Goal: Task Accomplishment & Management: Manage account settings

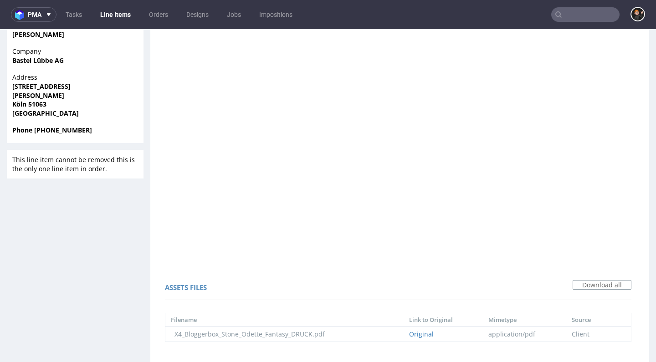
scroll to position [504, 0]
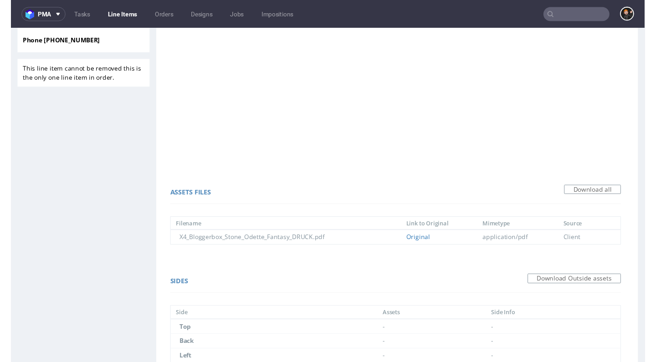
scroll to position [591, 0]
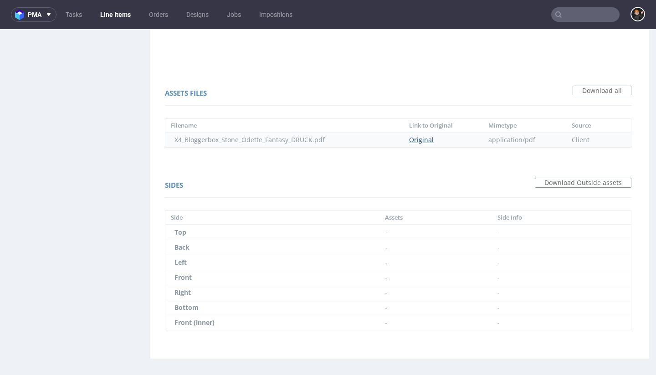
click at [425, 139] on link "Original" at bounding box center [421, 139] width 25 height 9
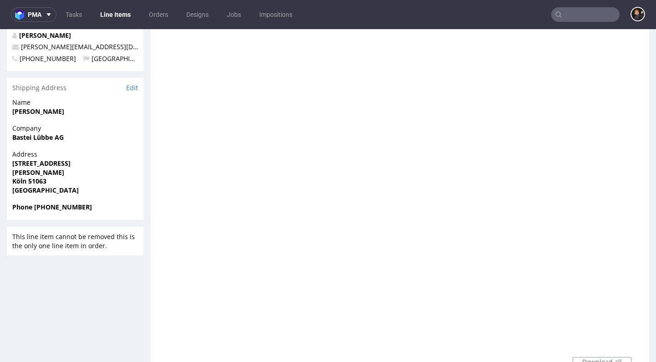
scroll to position [0, 0]
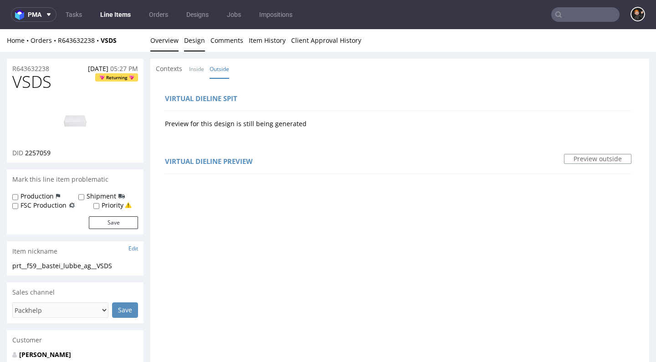
click at [169, 45] on link "Overview" at bounding box center [164, 40] width 28 height 22
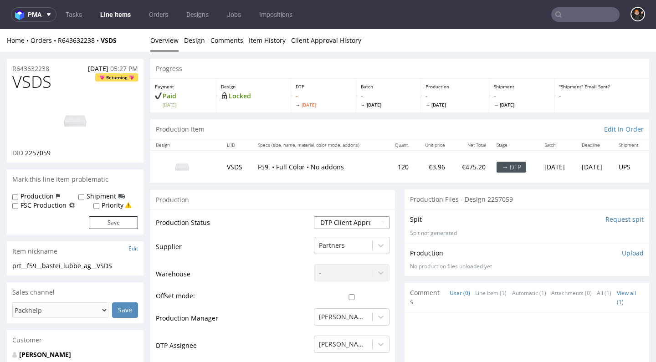
select select "dtp_production_ready"
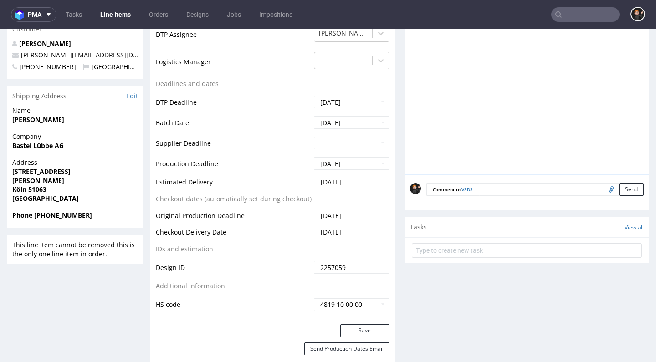
scroll to position [388, 0]
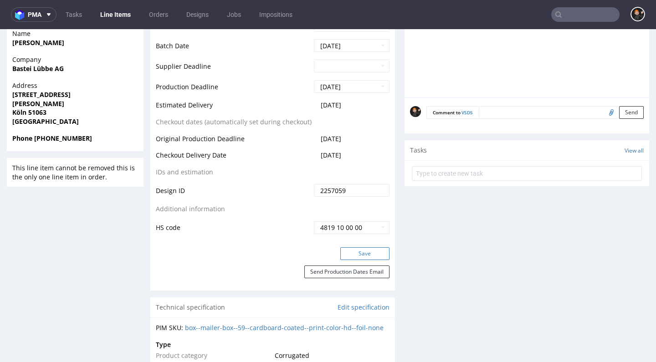
click at [358, 253] on button "Save" at bounding box center [364, 253] width 49 height 13
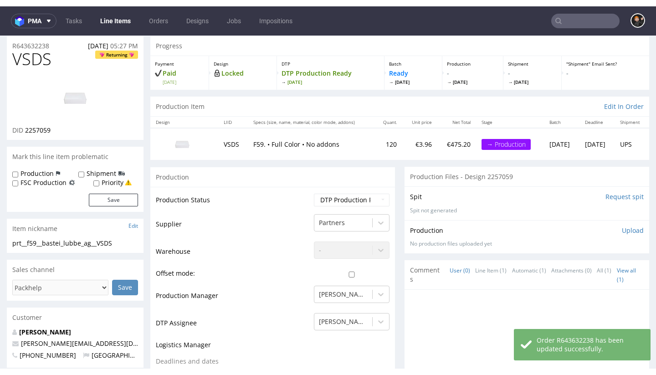
scroll to position [71, 0]
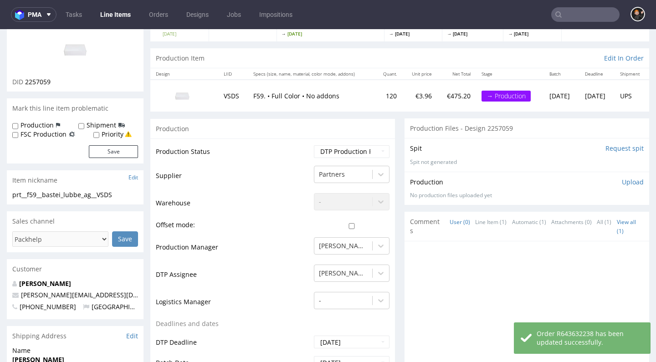
click at [622, 182] on p "Upload" at bounding box center [633, 182] width 22 height 9
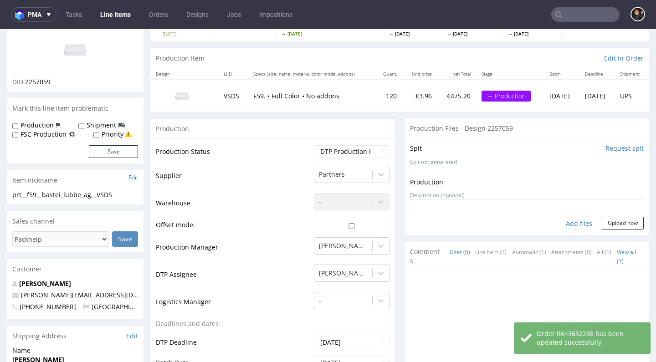
click at [561, 220] on div "Add files" at bounding box center [579, 224] width 46 height 14
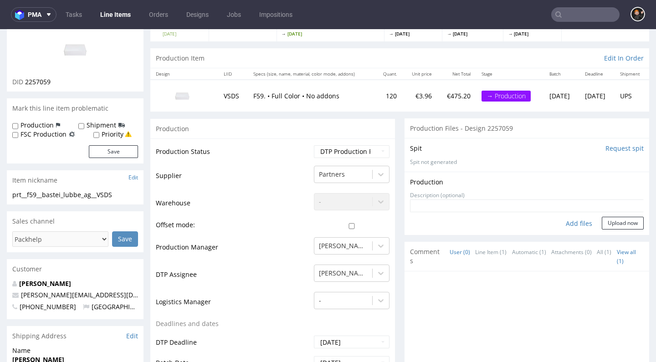
type input "C:\fakepath\prt__f59__bastei_lubbe_ag__VSDS__d2257059__oR643632238__v7__outside…"
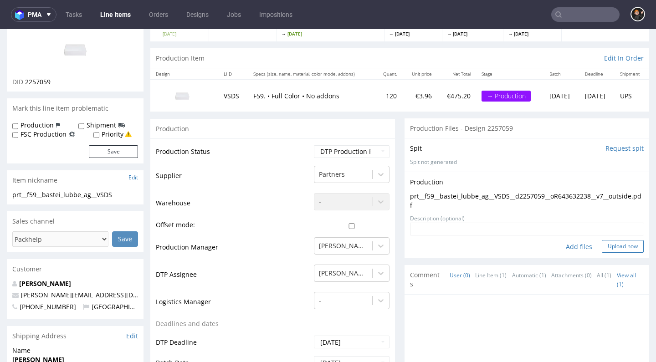
click at [612, 240] on button "Upload now" at bounding box center [623, 246] width 42 height 13
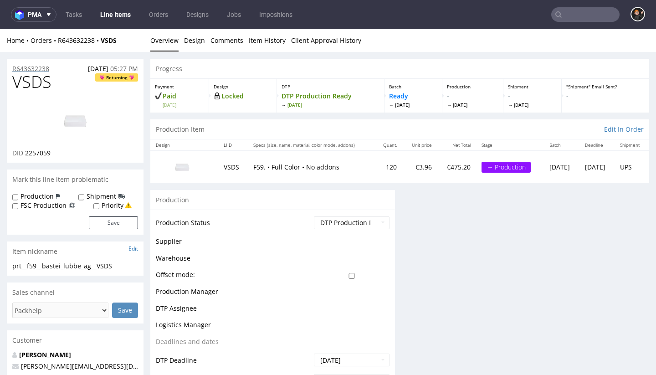
scroll to position [0, 0]
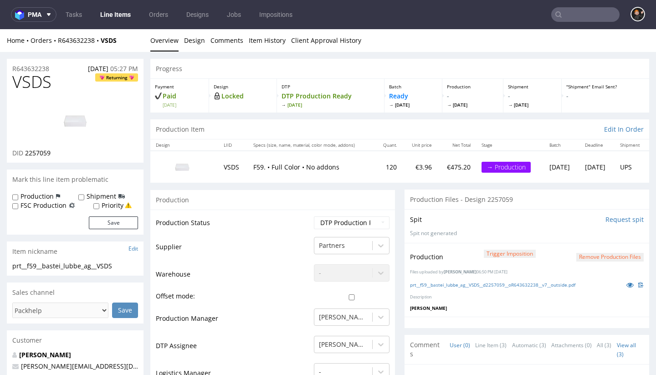
click at [110, 17] on link "Line Items" at bounding box center [115, 14] width 41 height 15
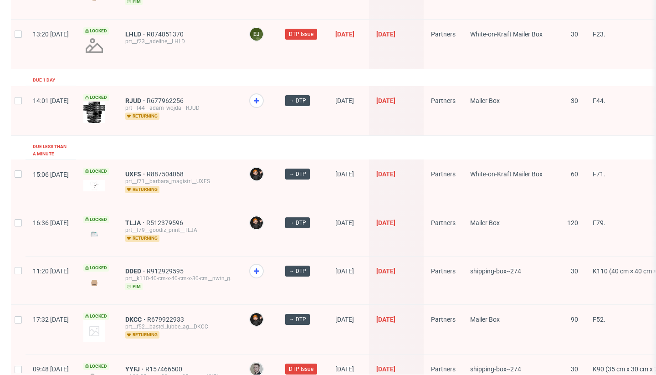
scroll to position [1409, 0]
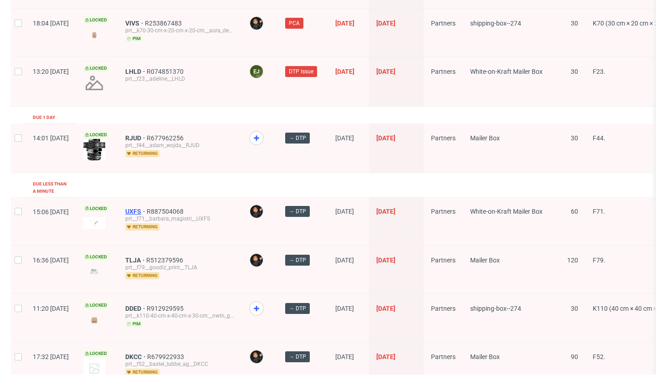
click at [147, 208] on span "UXFS" at bounding box center [135, 211] width 21 height 7
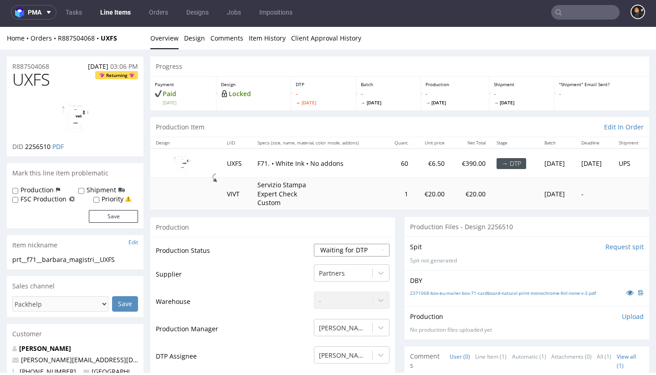
select select "dtp_in_process"
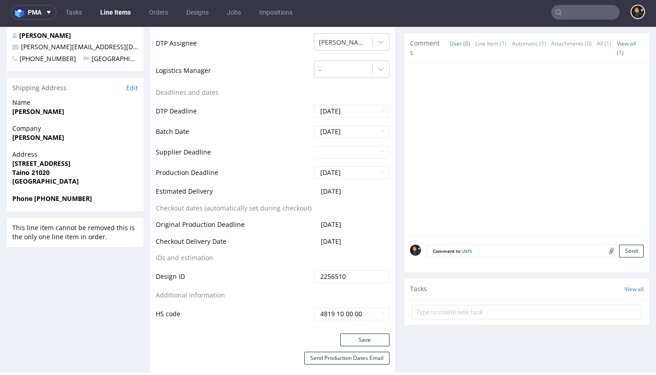
scroll to position [404, 0]
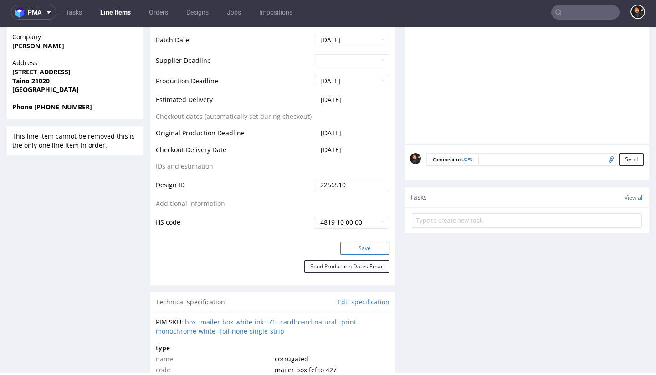
click at [349, 244] on button "Save" at bounding box center [364, 248] width 49 height 13
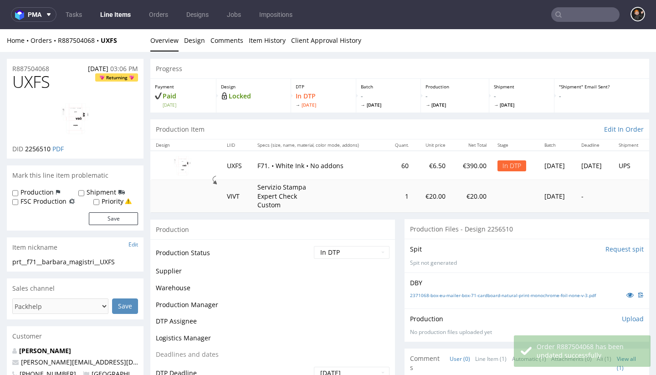
scroll to position [0, 0]
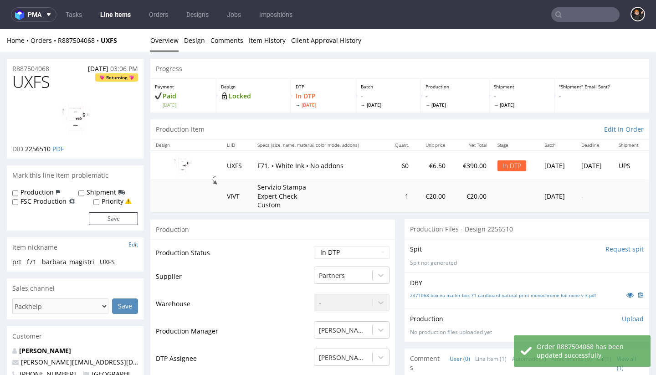
click at [36, 85] on span "UXFS" at bounding box center [31, 82] width 38 height 18
copy span "UXFS"
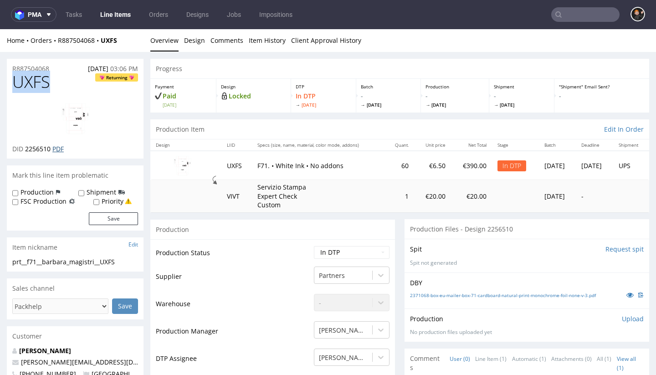
click at [60, 147] on link "PDF" at bounding box center [57, 148] width 11 height 9
click at [215, 266] on td "Supplier" at bounding box center [234, 279] width 156 height 27
select select "dtp_ca_needed"
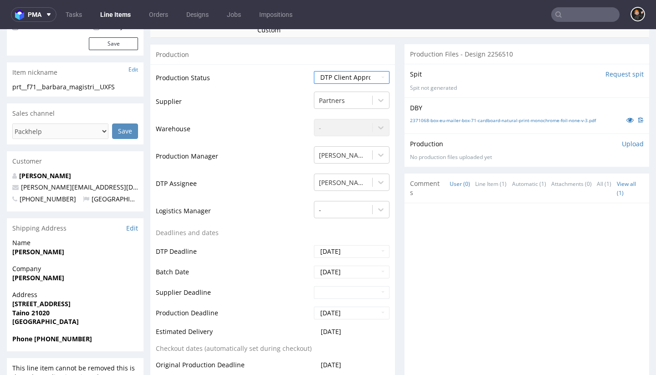
scroll to position [351, 0]
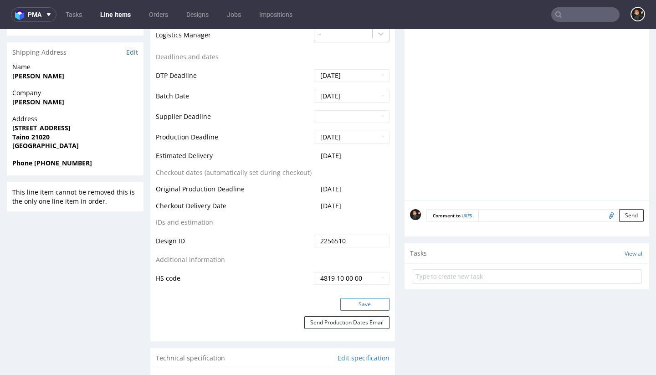
click at [358, 298] on button "Save" at bounding box center [364, 304] width 49 height 13
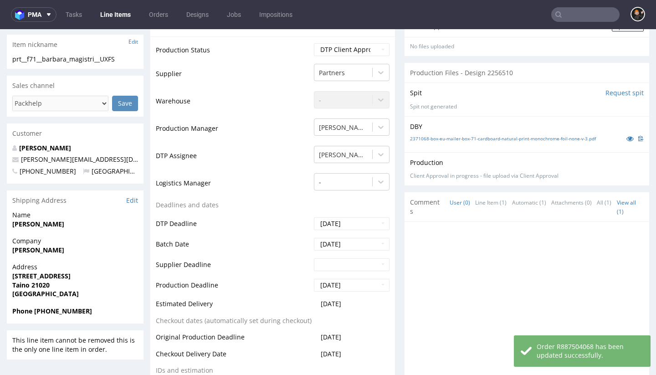
scroll to position [10, 0]
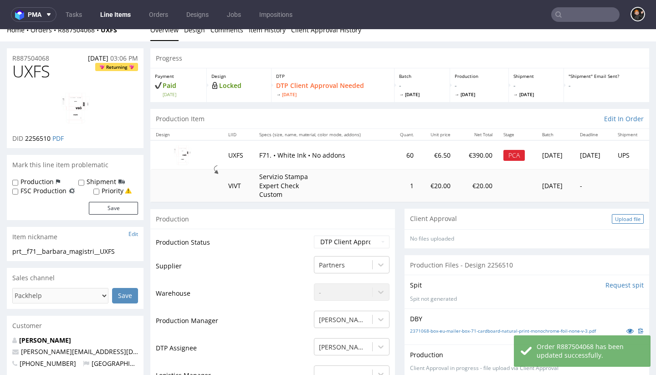
click at [619, 215] on div "Upload file" at bounding box center [628, 219] width 32 height 10
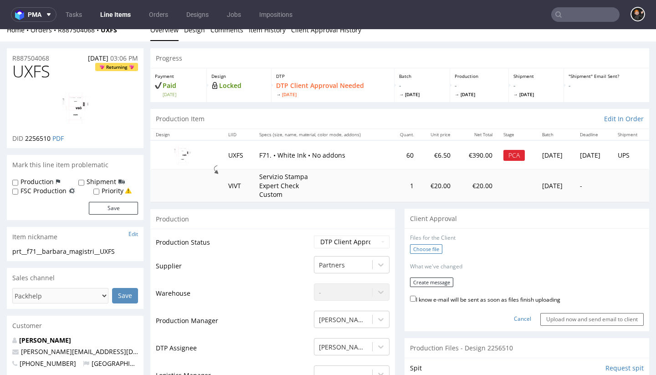
click at [410, 246] on label "Choose file" at bounding box center [426, 249] width 32 height 10
click at [0, 29] on input "Choose file" at bounding box center [0, 29] width 0 height 0
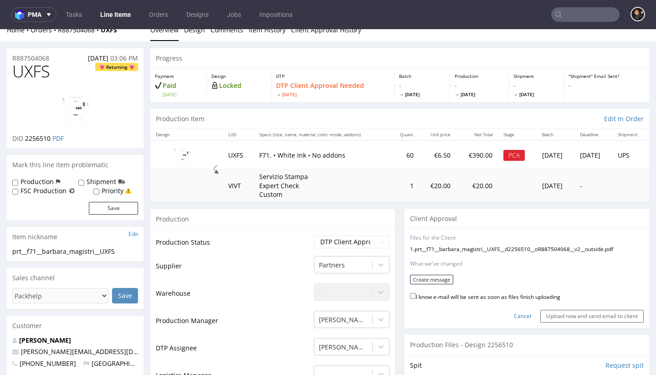
click at [414, 292] on label "I know e-mail will be sent as soon as files finish uploading" at bounding box center [485, 296] width 150 height 10
click at [414, 293] on input "I know e-mail will be sent as soon as files finish uploading" at bounding box center [413, 296] width 6 height 6
checkbox input "true"
click at [421, 277] on button "Create message" at bounding box center [431, 280] width 43 height 10
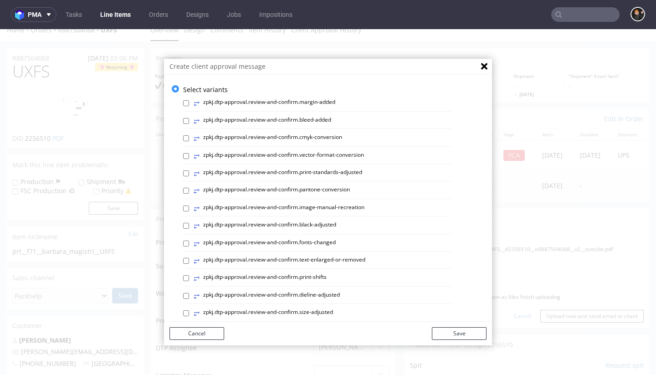
click at [317, 172] on label "⥂ zpkj.dtp-approval.review-and-confirm.print-standards-adjusted" at bounding box center [278, 174] width 169 height 10
click at [189, 172] on input "⥂ zpkj.dtp-approval.review-and-confirm.print-standards-adjusted" at bounding box center [186, 173] width 6 height 6
click at [306, 173] on label "⥂ zpkj.dtp-approval.review-and-confirm.print-standards-adjusted" at bounding box center [278, 174] width 169 height 10
click at [189, 173] on input "⥂ zpkj.dtp-approval.review-and-confirm.print-standards-adjusted" at bounding box center [186, 173] width 6 height 6
click at [306, 173] on label "⥂ zpkj.dtp-approval.review-and-confirm.print-standards-adjusted" at bounding box center [278, 174] width 169 height 10
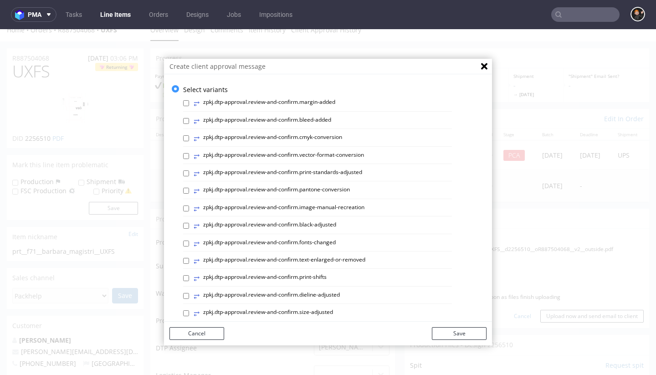
click at [189, 173] on input "⥂ zpkj.dtp-approval.review-and-confirm.print-standards-adjusted" at bounding box center [186, 173] width 6 height 6
checkbox input "true"
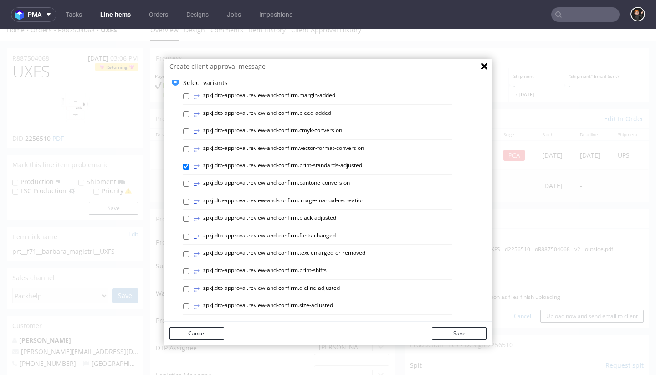
scroll to position [42, 0]
click at [296, 252] on label "⥂ zpkj.dtp-approval.review-and-confirm.dieline-adjusted" at bounding box center [267, 254] width 146 height 10
click at [189, 252] on input "⥂ zpkj.dtp-approval.review-and-confirm.dieline-adjusted" at bounding box center [186, 253] width 6 height 6
checkbox input "true"
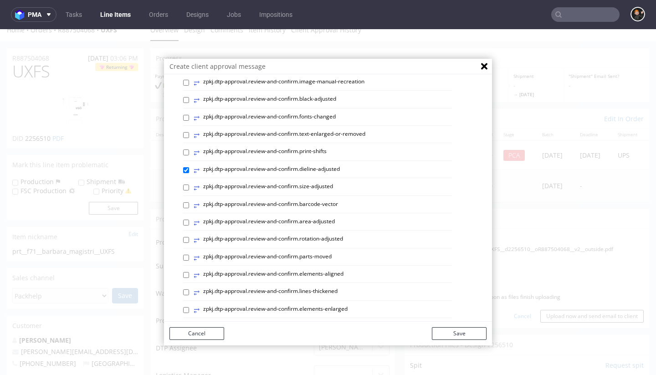
scroll to position [173, 0]
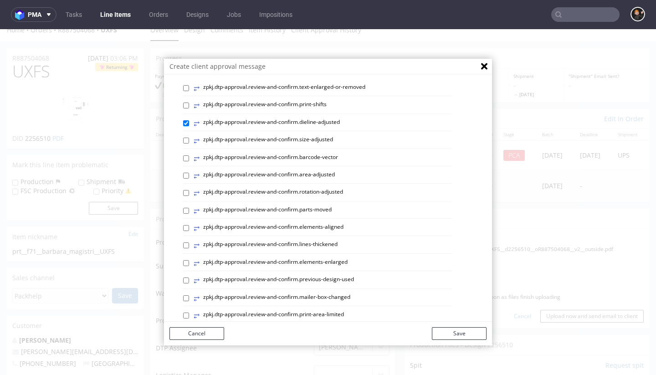
click at [321, 223] on label "⥂ zpkj.dtp-approval.review-and-confirm.elements-aligned" at bounding box center [269, 228] width 150 height 10
click at [189, 225] on input "⥂ zpkj.dtp-approval.review-and-confirm.elements-aligned" at bounding box center [186, 228] width 6 height 6
checkbox input "true"
click at [457, 337] on button "Save" at bounding box center [459, 333] width 55 height 13
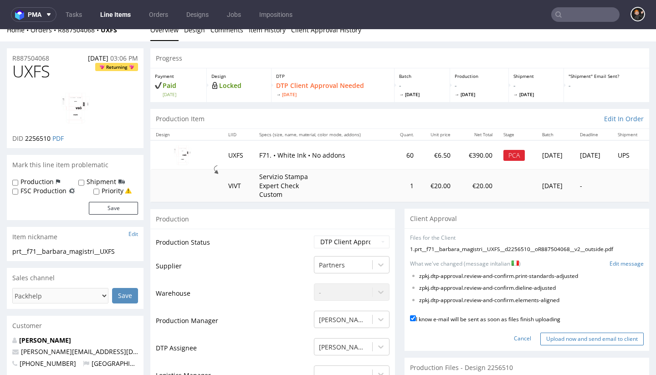
click at [566, 335] on input "Upload now and send email to client" at bounding box center [591, 338] width 103 height 13
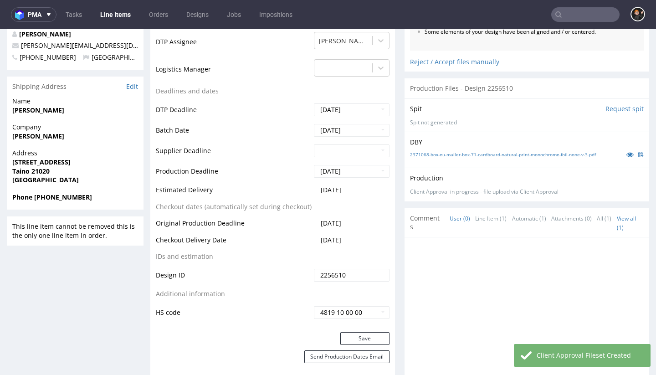
scroll to position [315, 0]
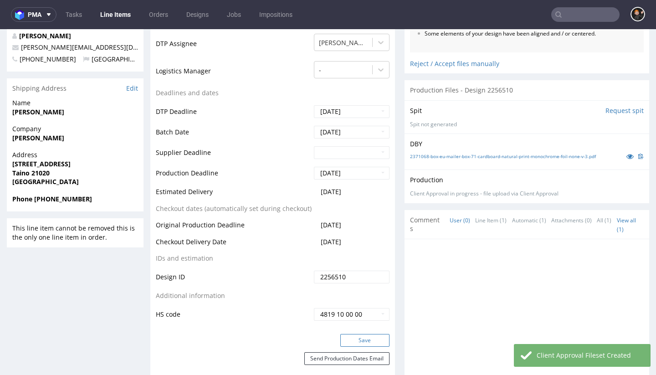
click at [374, 341] on button "Save" at bounding box center [364, 340] width 49 height 13
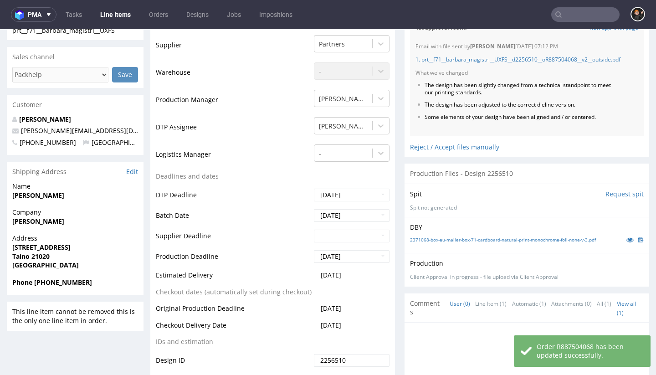
scroll to position [0, 0]
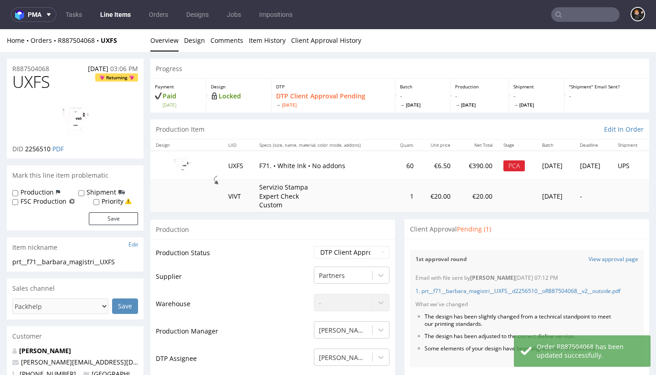
click at [107, 12] on link "Line Items" at bounding box center [115, 14] width 41 height 15
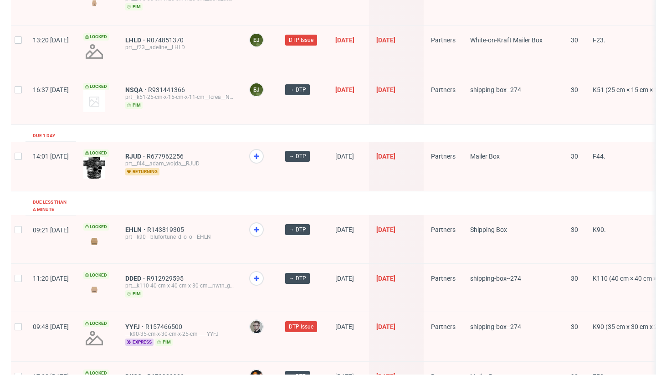
scroll to position [1332, 0]
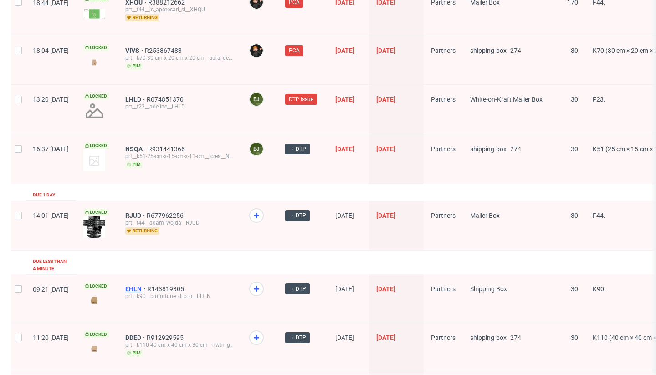
click at [147, 285] on span "EHLN" at bounding box center [136, 288] width 22 height 7
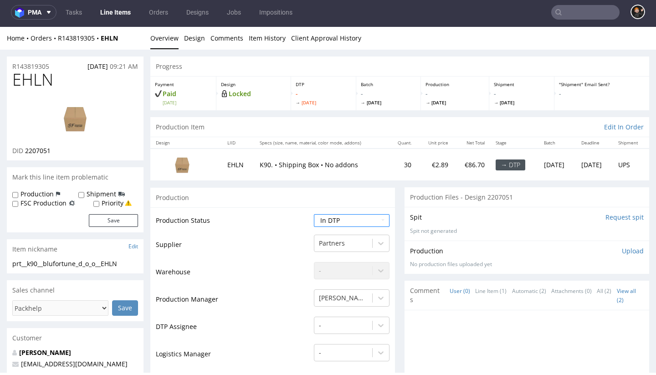
scroll to position [198, 0]
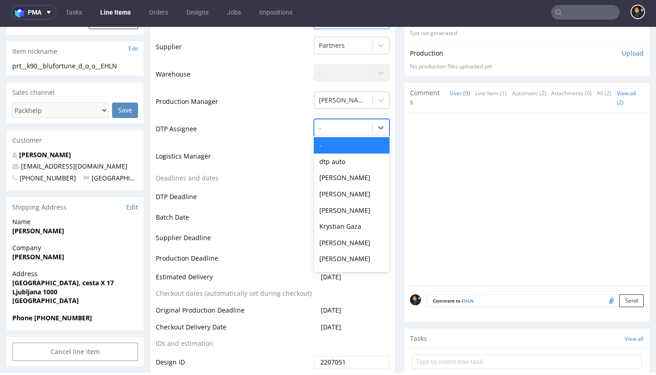
click at [322, 124] on div at bounding box center [343, 127] width 49 height 11
click at [345, 237] on div "[PERSON_NAME]" at bounding box center [352, 243] width 76 height 16
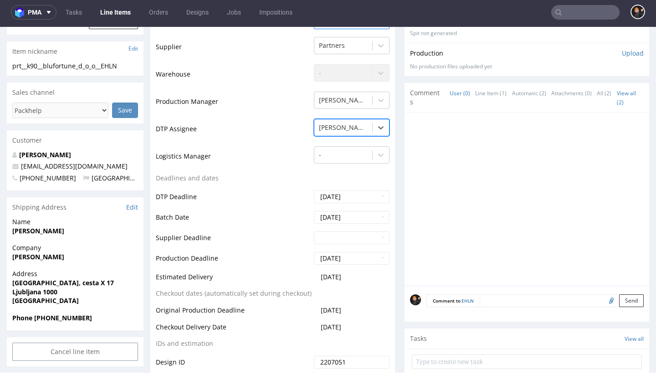
scroll to position [402, 0]
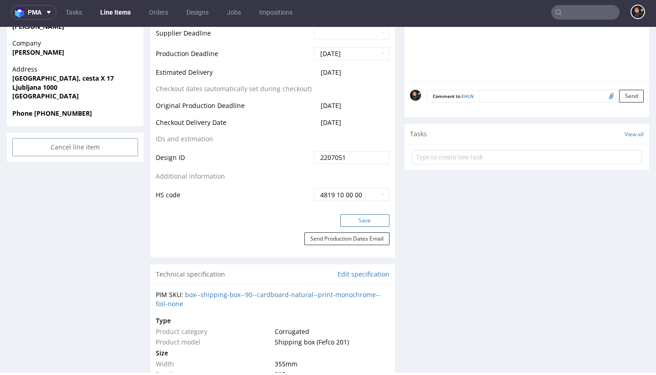
click at [360, 218] on button "Save" at bounding box center [364, 220] width 49 height 13
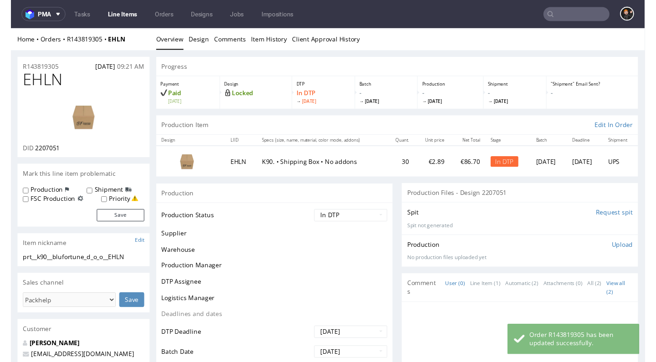
scroll to position [0, 0]
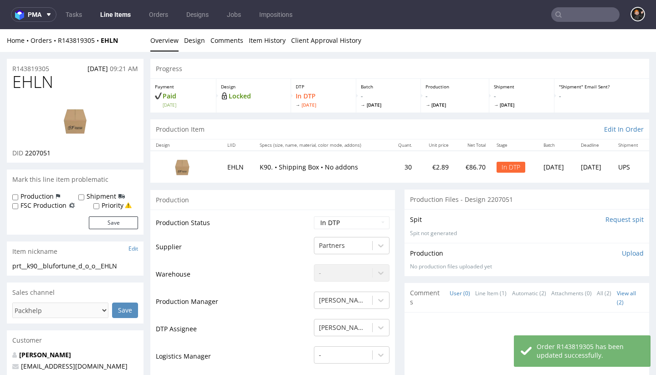
click at [34, 82] on span "EHLN" at bounding box center [32, 82] width 41 height 18
copy span "EHLN"
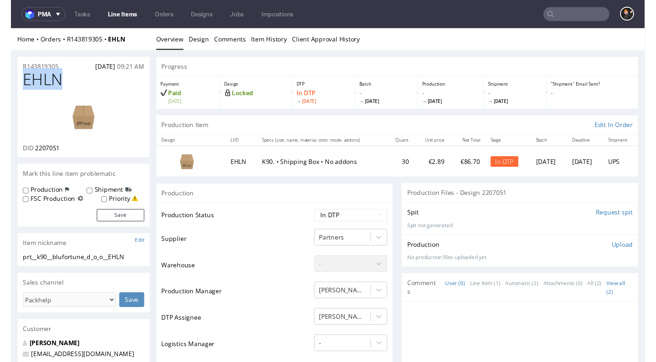
click at [95, 113] on img at bounding box center [86, 119] width 73 height 41
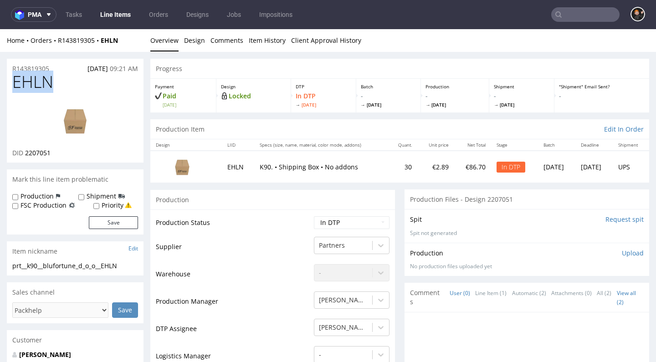
click at [164, 46] on link "Overview" at bounding box center [164, 40] width 28 height 22
click at [188, 40] on link "Design" at bounding box center [194, 40] width 21 height 22
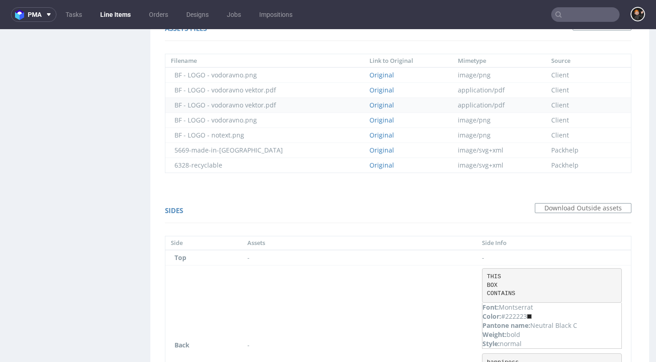
scroll to position [551, 0]
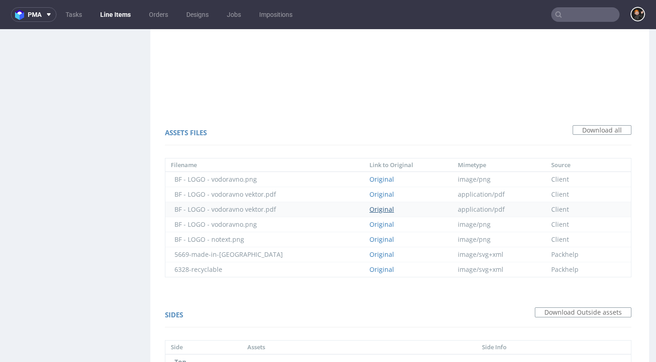
click at [373, 209] on link "Original" at bounding box center [381, 209] width 25 height 9
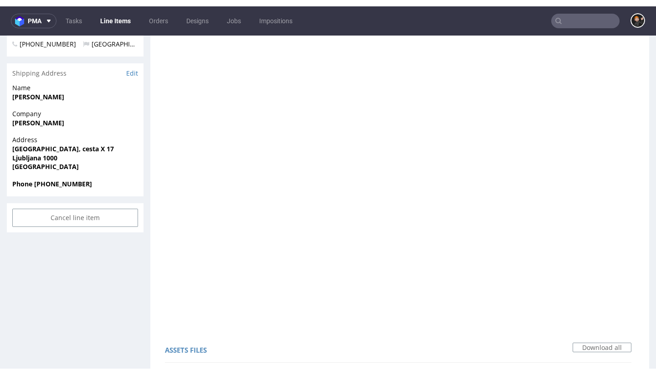
scroll to position [0, 0]
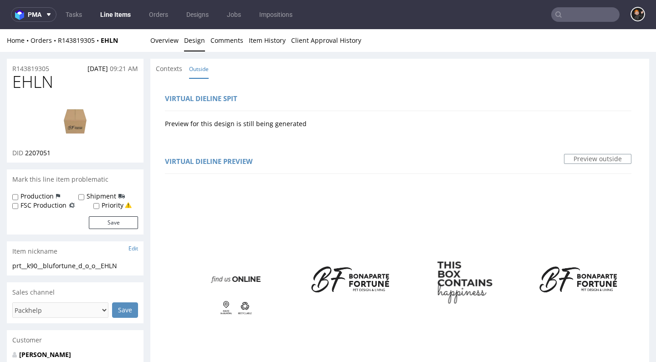
click at [413, 125] on div "Preview for this design is still being generated" at bounding box center [398, 122] width 466 height 13
click at [171, 42] on link "Overview" at bounding box center [164, 40] width 28 height 22
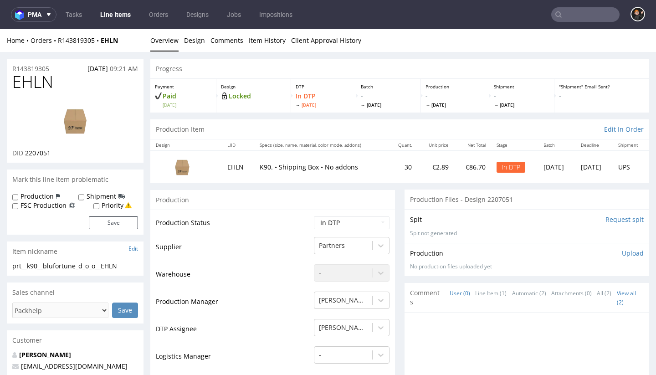
click at [183, 40] on li "Overview" at bounding box center [167, 40] width 34 height 9
click at [186, 39] on link "Design" at bounding box center [194, 40] width 21 height 22
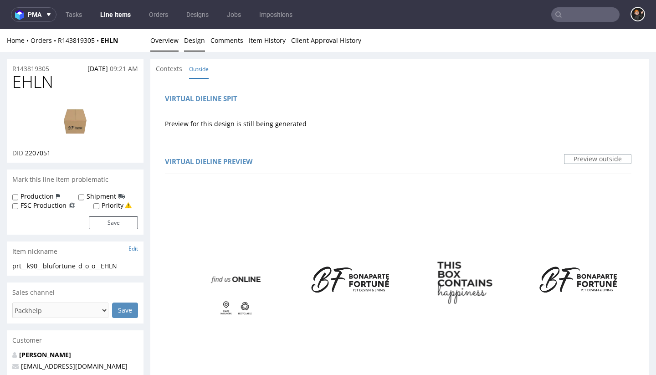
click at [168, 46] on link "Overview" at bounding box center [164, 40] width 28 height 22
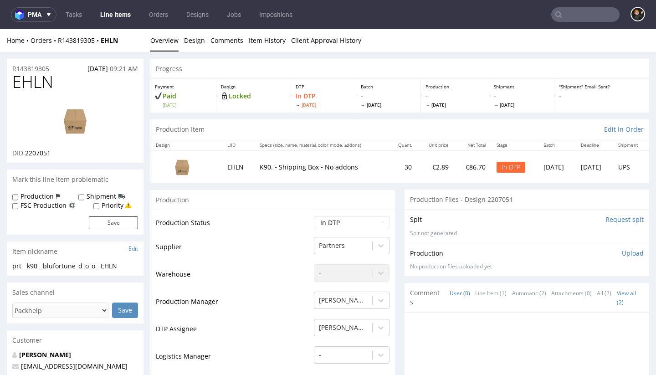
click at [82, 122] on img at bounding box center [75, 120] width 73 height 41
select select "dtp_production_ready"
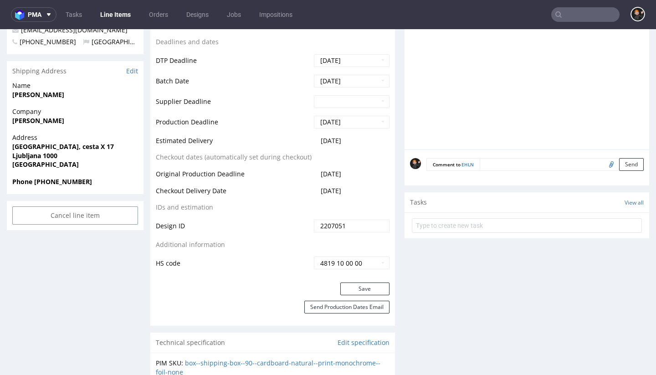
scroll to position [422, 0]
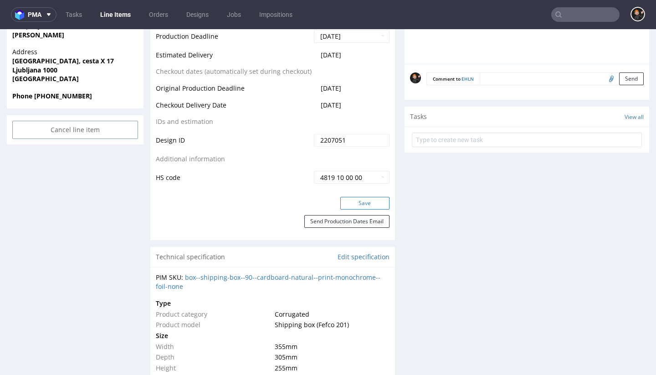
click at [361, 199] on button "Save" at bounding box center [364, 203] width 49 height 13
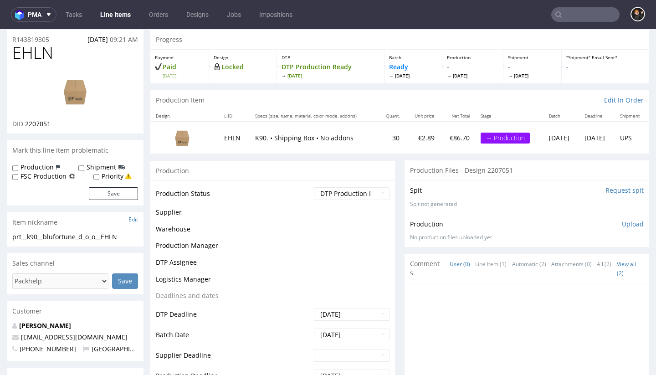
scroll to position [29, 0]
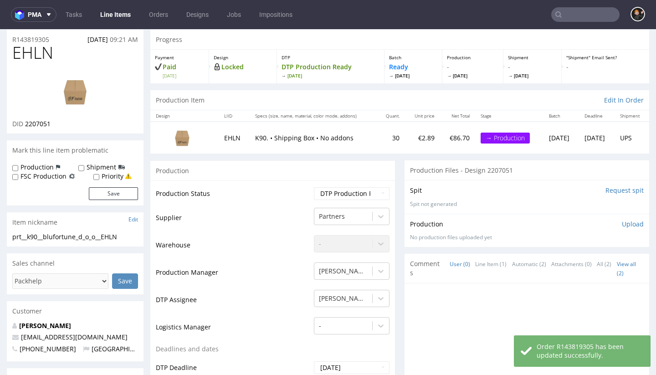
click at [622, 222] on p "Upload" at bounding box center [633, 224] width 22 height 9
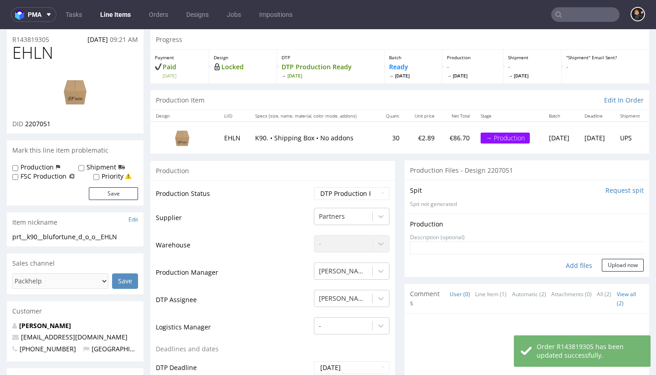
click at [561, 259] on div "Add files" at bounding box center [579, 266] width 46 height 14
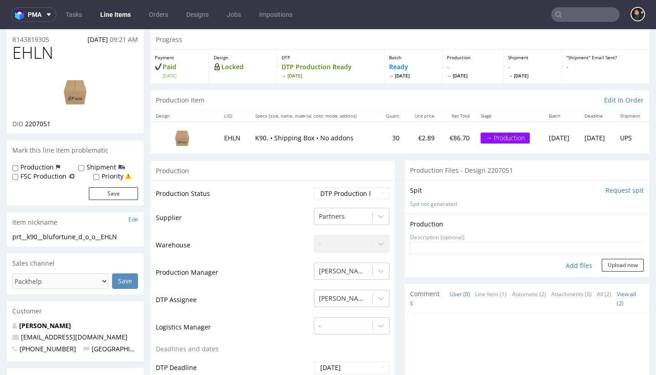
type input "C:\fakepath\prt__k90__blufortune_d_o_o__EHLN__d2207051__oR143819305__v3__outsid…"
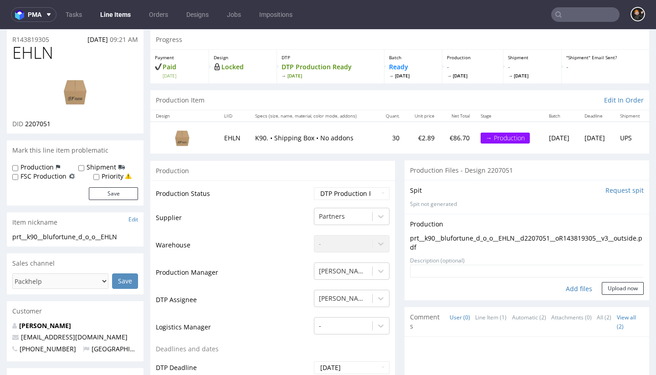
click at [619, 292] on div "Production Upload prt__k90__blufortune_d_o_o__EHLN__d2207051__oR143819305__v3__…" at bounding box center [526, 257] width 245 height 87
click at [617, 289] on button "Upload now" at bounding box center [623, 288] width 42 height 13
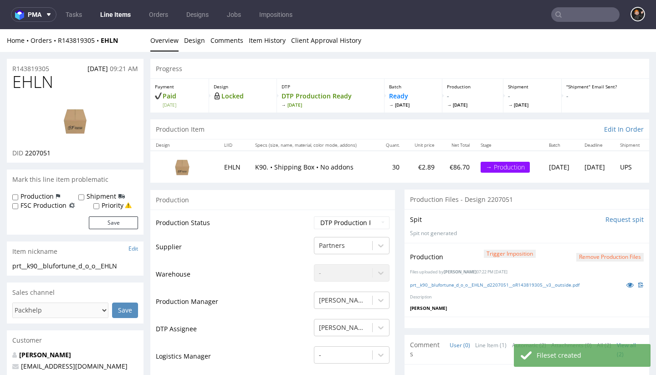
scroll to position [301, 0]
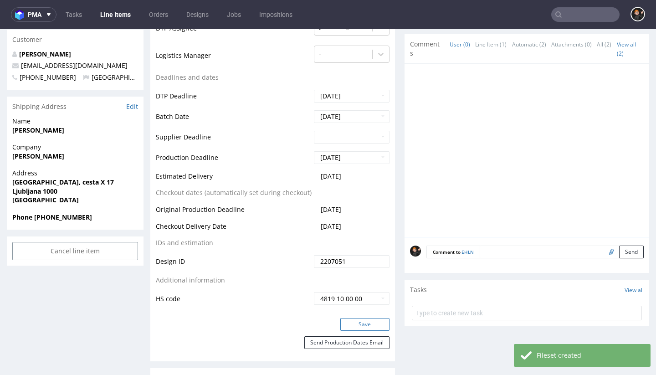
click at [369, 324] on button "Save" at bounding box center [364, 324] width 49 height 13
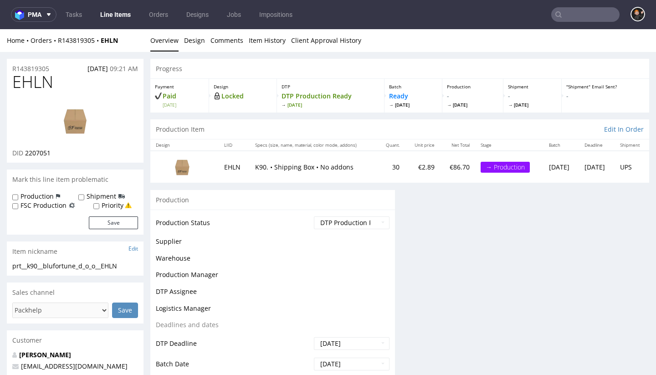
scroll to position [0, 0]
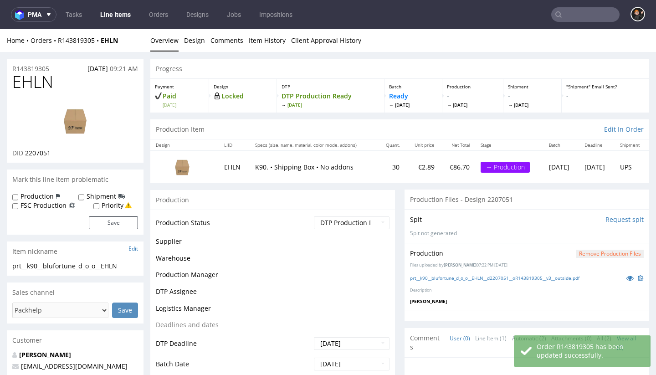
click at [108, 8] on link "Line Items" at bounding box center [115, 14] width 41 height 15
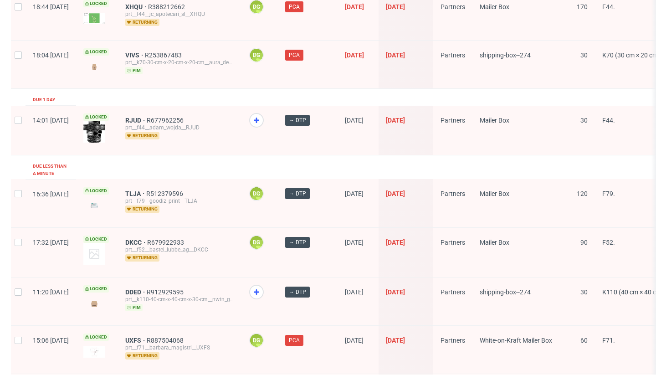
scroll to position [1460, 0]
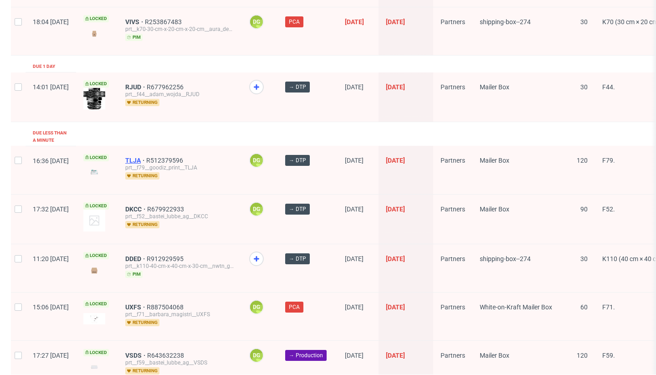
click at [146, 157] on span "TLJA" at bounding box center [135, 160] width 21 height 7
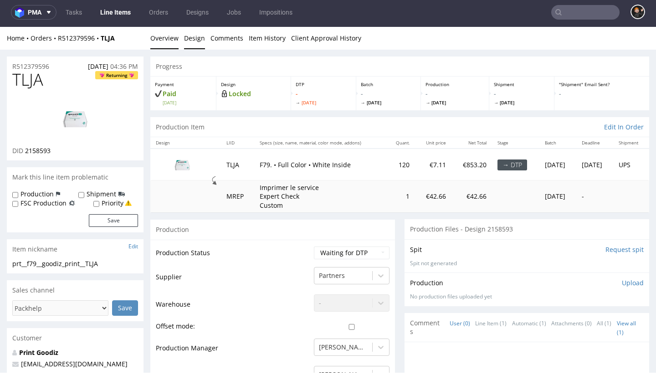
click at [191, 32] on link "Design" at bounding box center [194, 38] width 21 height 22
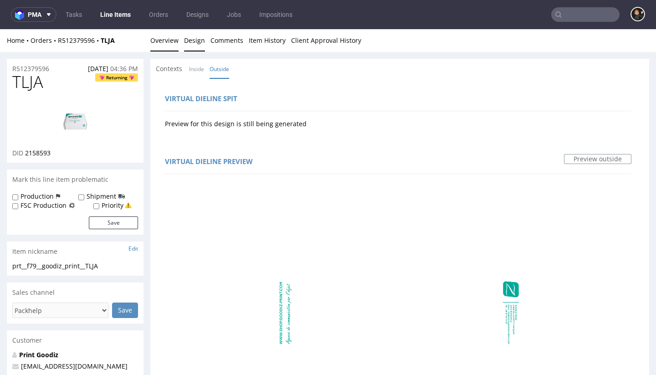
click at [159, 41] on link "Overview" at bounding box center [164, 40] width 28 height 22
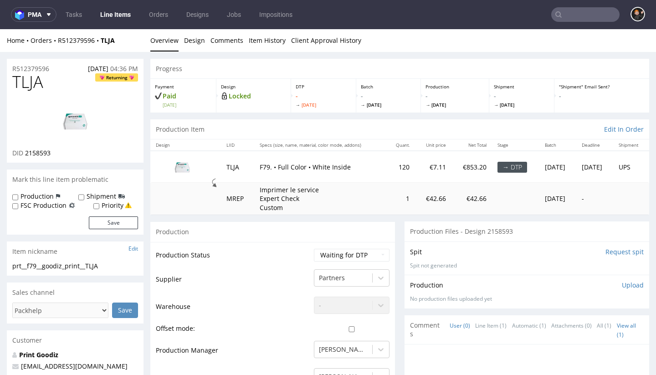
scroll to position [115, 0]
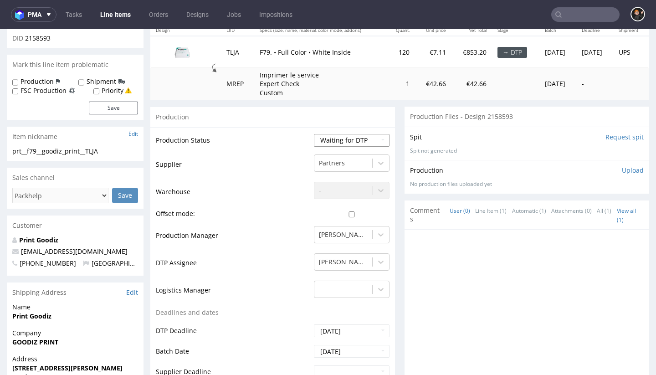
select select "dtp_in_process"
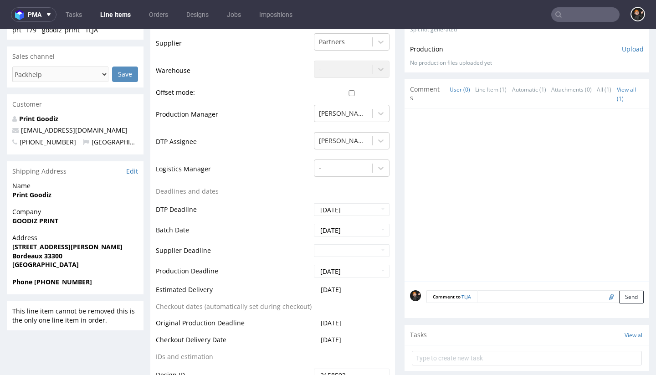
scroll to position [411, 0]
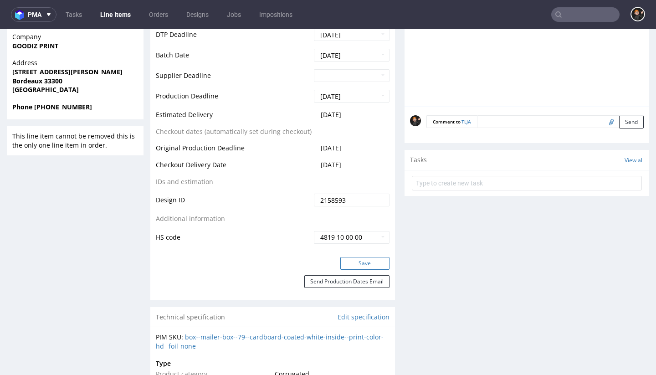
click at [358, 262] on button "Save" at bounding box center [364, 263] width 49 height 13
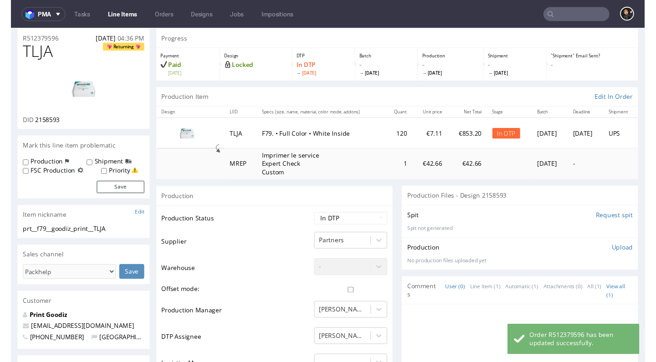
scroll to position [0, 0]
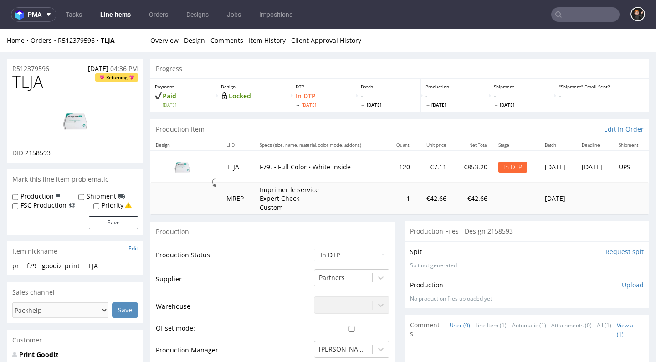
click at [198, 46] on link "Design" at bounding box center [194, 40] width 21 height 22
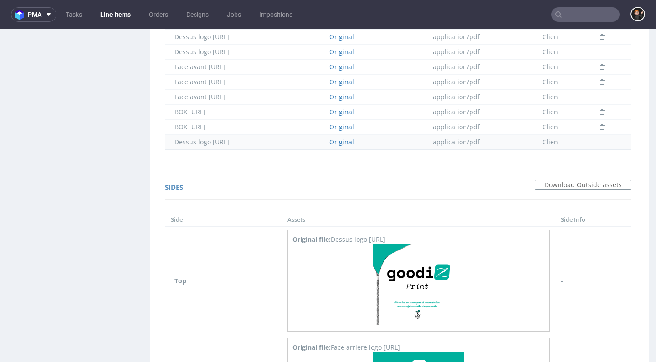
scroll to position [1247, 0]
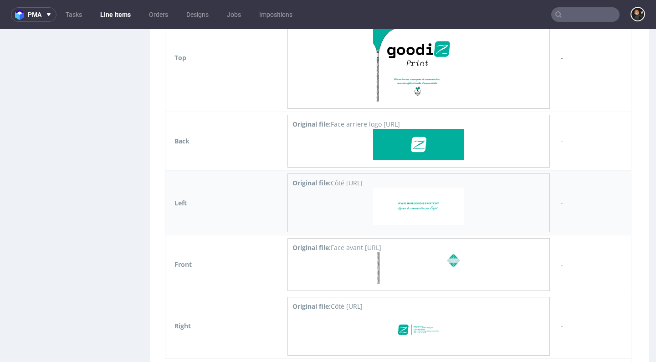
click at [445, 211] on img at bounding box center [418, 206] width 91 height 37
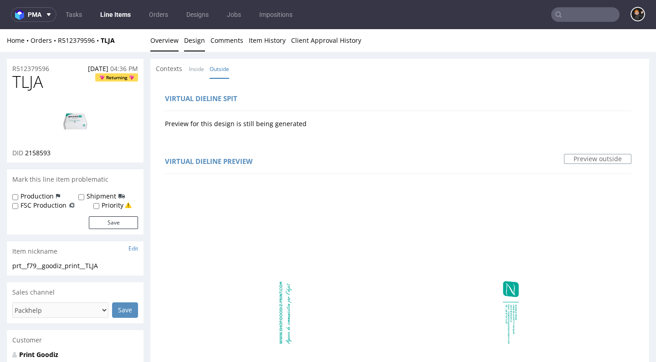
click at [169, 43] on link "Overview" at bounding box center [164, 40] width 28 height 22
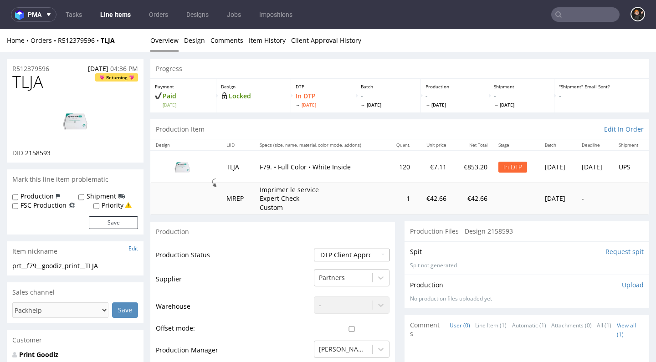
select select "dtp_issue"
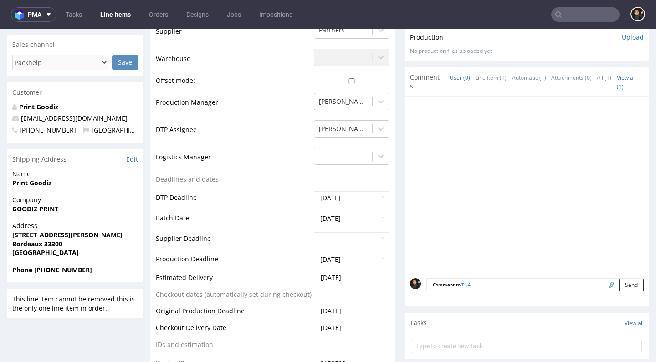
scroll to position [358, 0]
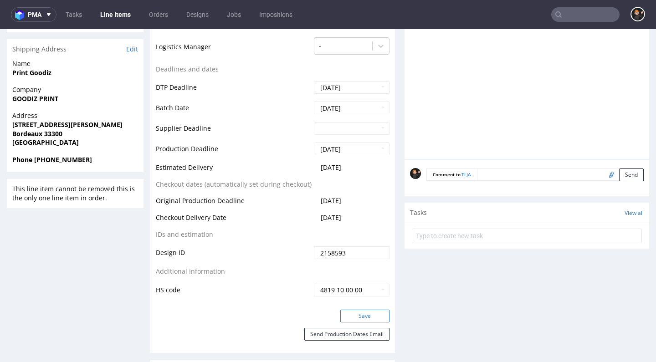
click at [364, 310] on button "Save" at bounding box center [364, 316] width 49 height 13
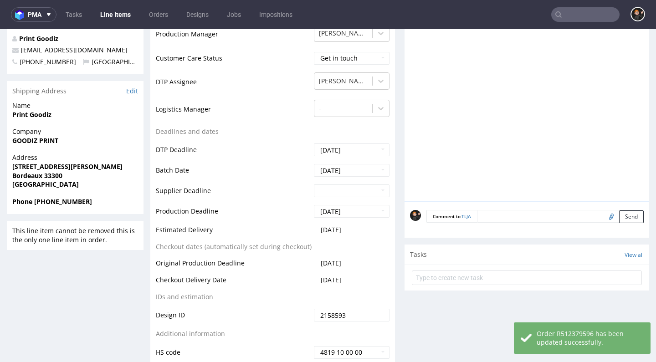
scroll to position [408, 0]
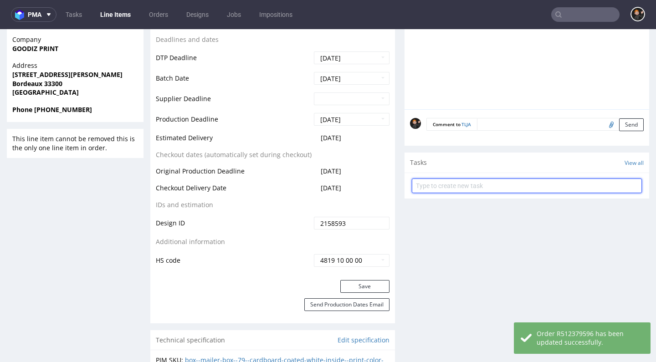
click at [469, 183] on input "text" at bounding box center [527, 186] width 230 height 15
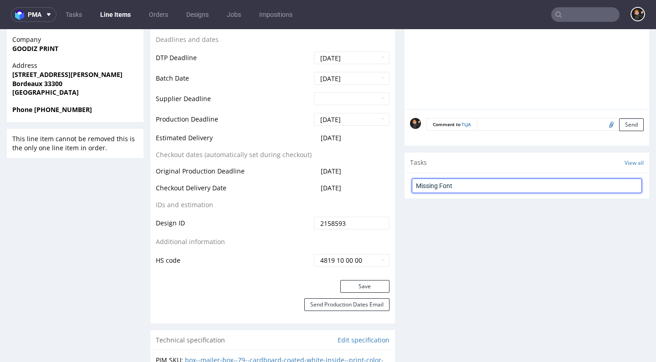
type input "Missing Font"
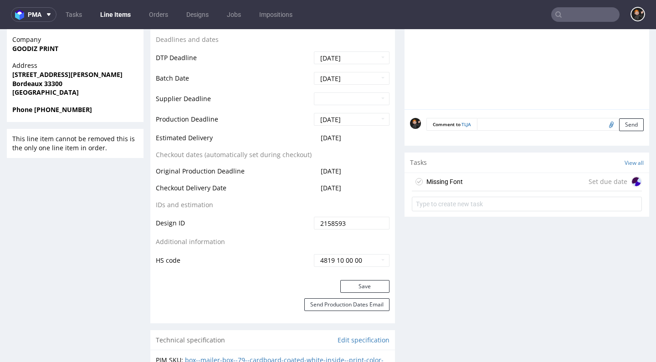
click at [455, 174] on div "Missing Font" at bounding box center [437, 181] width 51 height 15
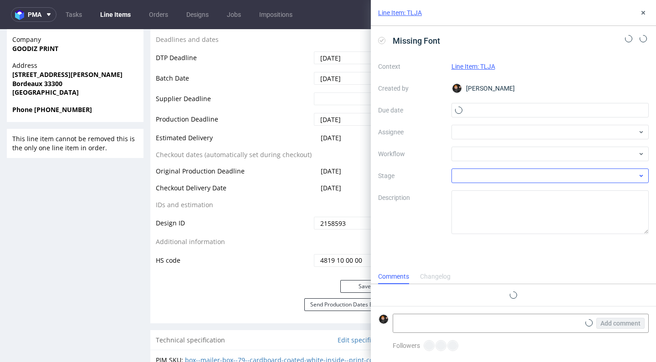
scroll to position [7, 0]
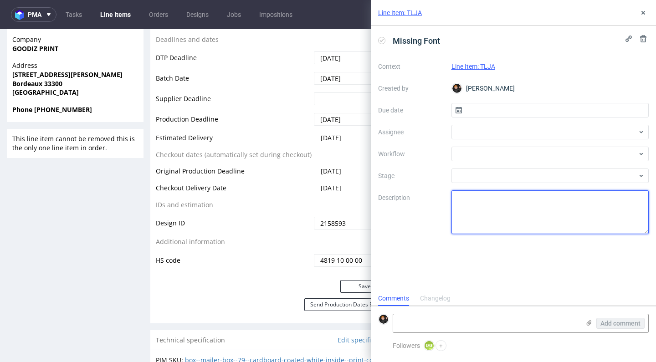
click at [494, 209] on textarea at bounding box center [550, 212] width 198 height 44
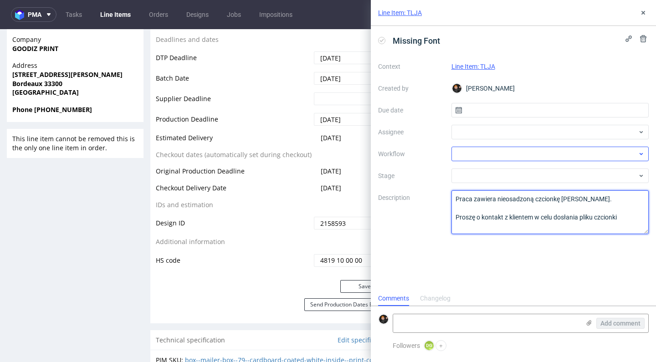
type textarea "Praca zawiera nieosadzoną czcionkę [PERSON_NAME]. Proszę o kontakt z klientem w…"
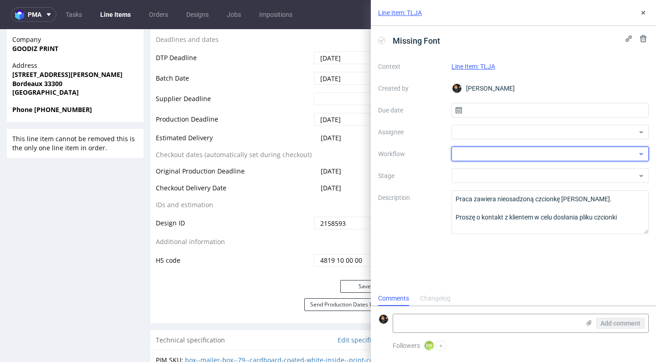
click at [471, 154] on div at bounding box center [550, 154] width 198 height 15
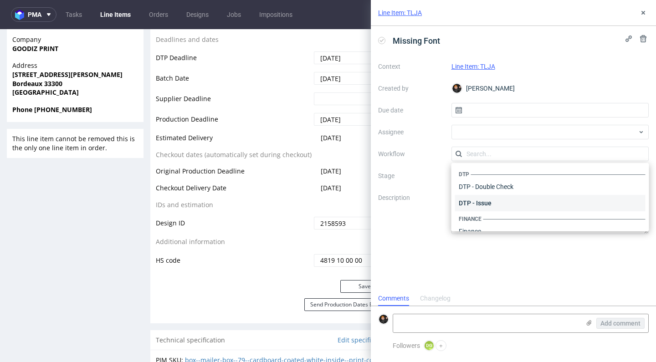
click at [479, 202] on div "DTP - Issue" at bounding box center [550, 203] width 190 height 16
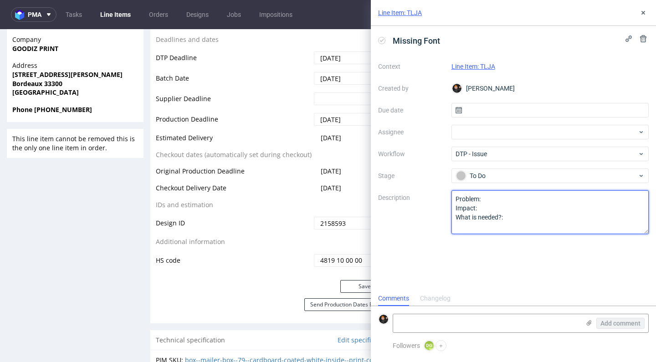
drag, startPoint x: 467, startPoint y: 206, endPoint x: 418, endPoint y: 184, distance: 53.8
click at [417, 184] on div "Context Line Item: TLJA Created by [PERSON_NAME] Due date Assignee Workflow DTP…" at bounding box center [513, 146] width 271 height 175
type textarea "P"
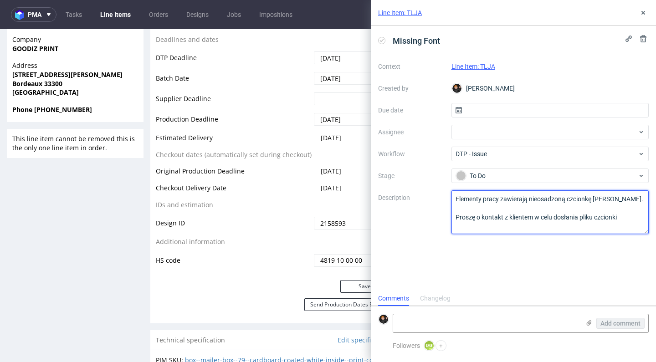
scroll to position [0, 0]
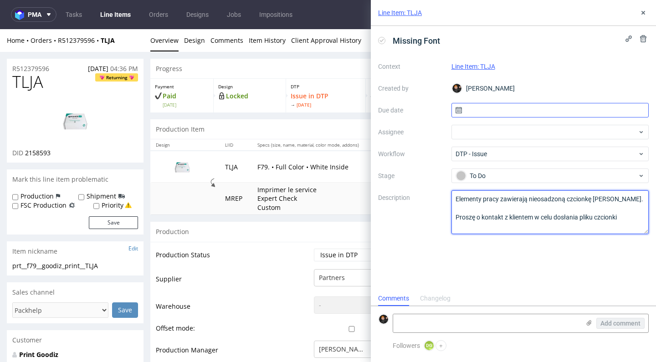
type textarea "Elementy pracy zawierają nieosadzoną czcionkę [PERSON_NAME]. Proszę o kontakt z…"
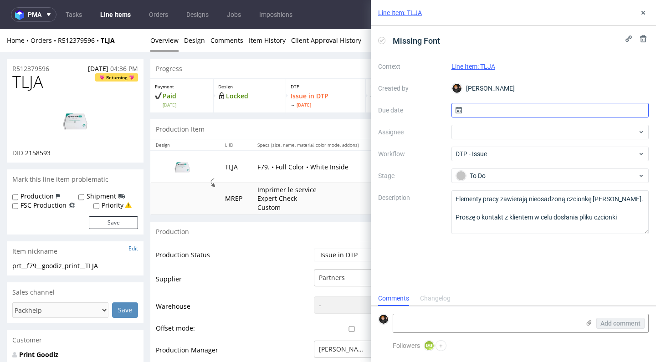
click at [541, 113] on input "text" at bounding box center [550, 110] width 198 height 15
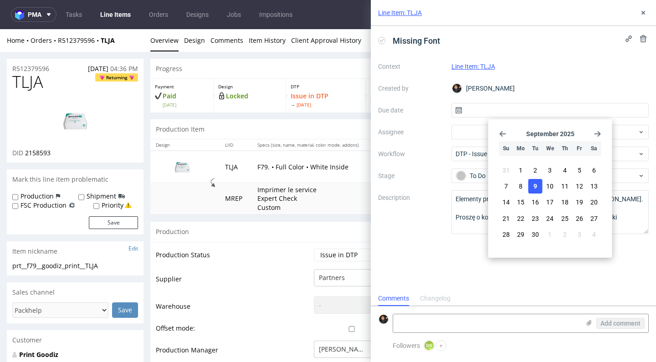
click at [536, 187] on span "9" at bounding box center [535, 186] width 4 height 9
type input "[DATE]"
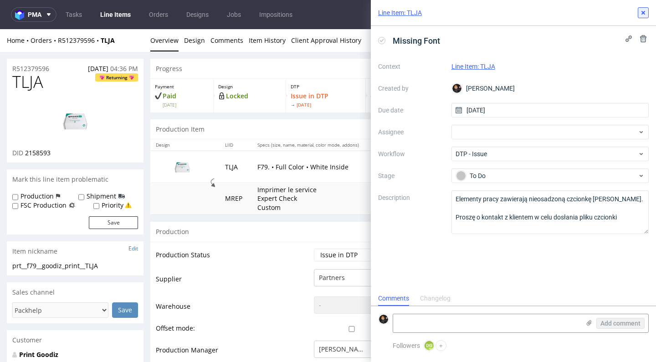
click at [641, 11] on icon at bounding box center [642, 12] width 7 height 7
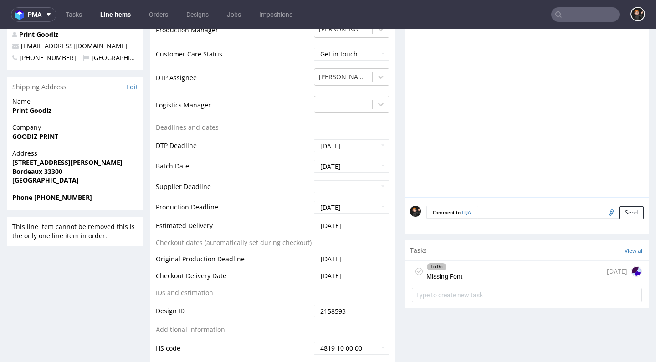
scroll to position [404, 0]
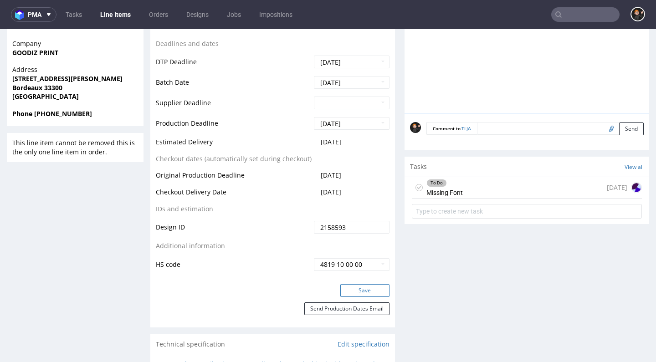
click at [378, 284] on button "Save" at bounding box center [364, 290] width 49 height 13
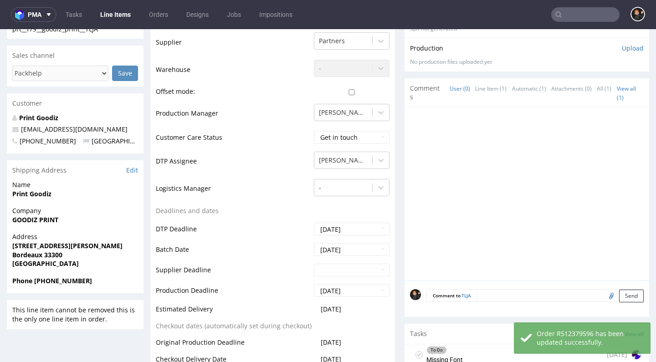
scroll to position [0, 0]
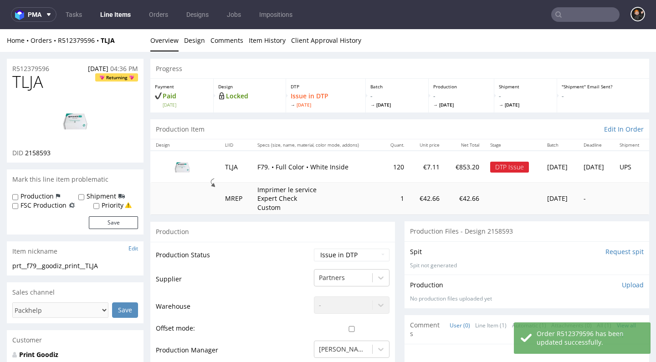
click at [127, 15] on link "Line Items" at bounding box center [115, 14] width 41 height 15
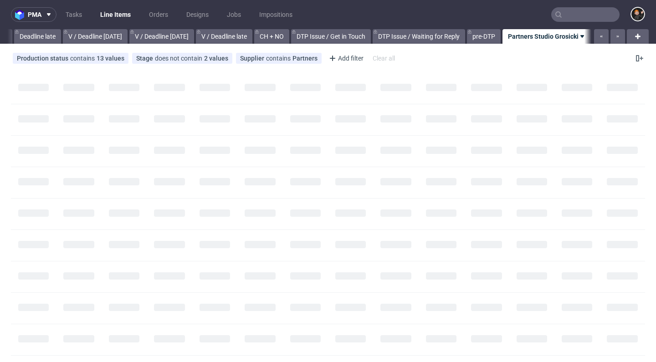
scroll to position [0, 1097]
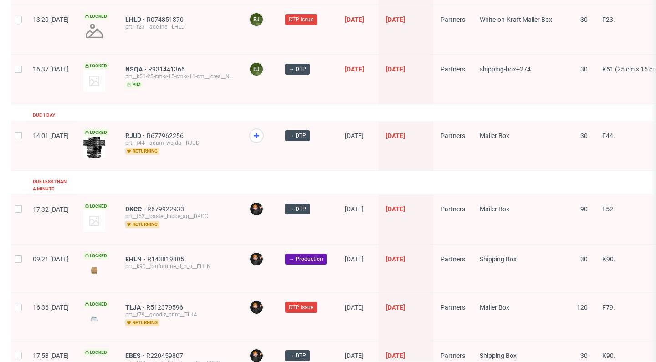
scroll to position [1473, 0]
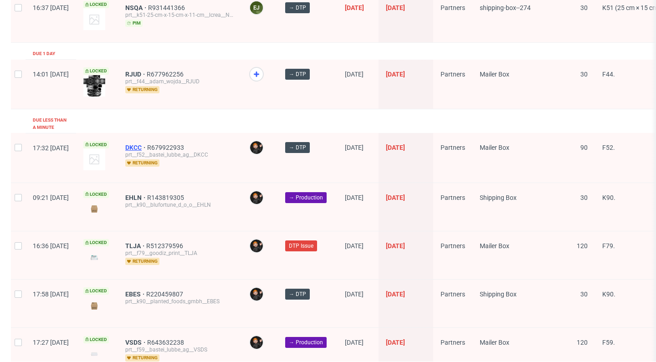
click at [147, 144] on span "DKCC" at bounding box center [136, 147] width 22 height 7
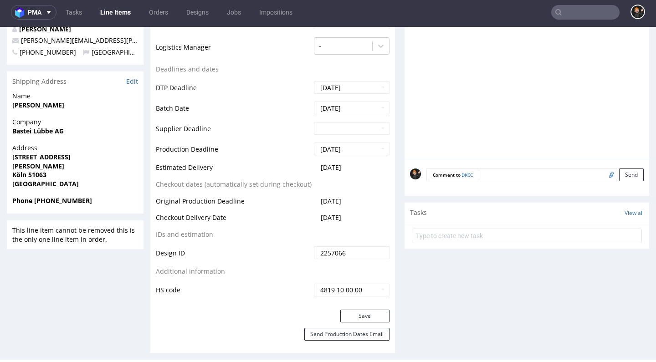
scroll to position [519, 0]
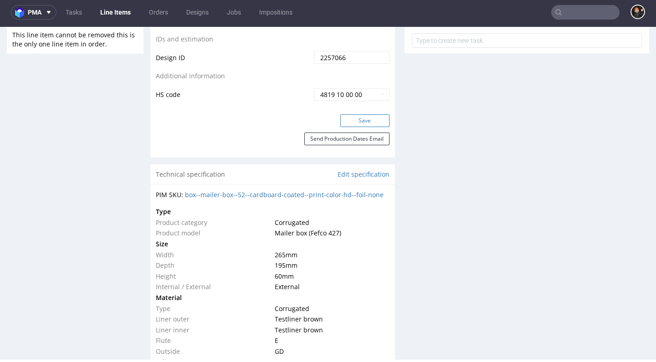
click at [378, 127] on button "Save" at bounding box center [364, 120] width 49 height 13
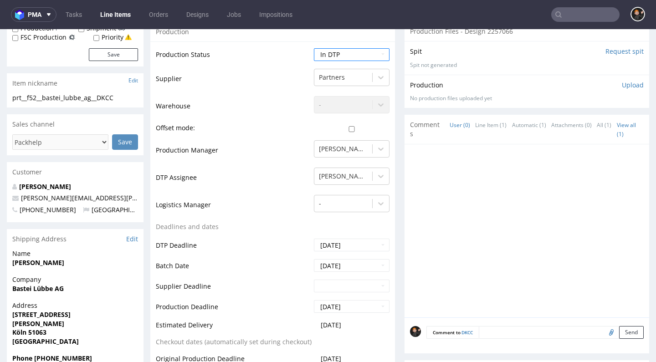
scroll to position [347, 0]
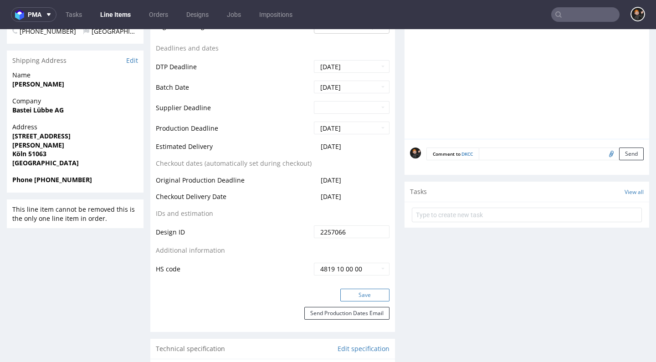
click at [355, 293] on button "Save" at bounding box center [364, 295] width 49 height 13
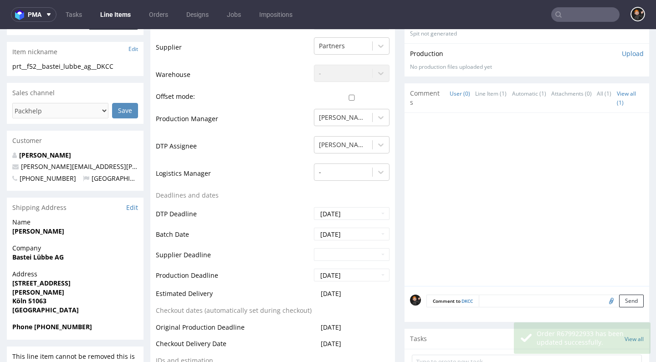
scroll to position [0, 0]
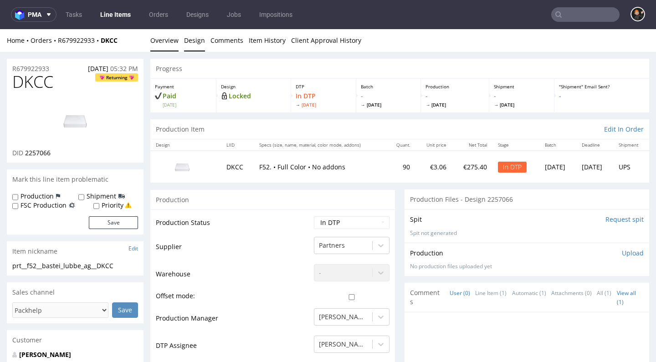
click at [194, 49] on link "Design" at bounding box center [194, 40] width 21 height 22
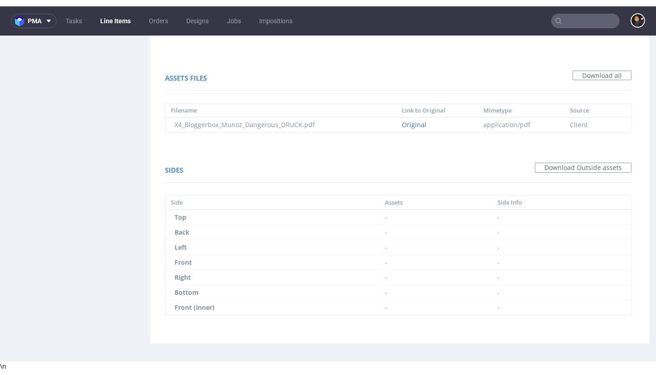
scroll to position [2, 0]
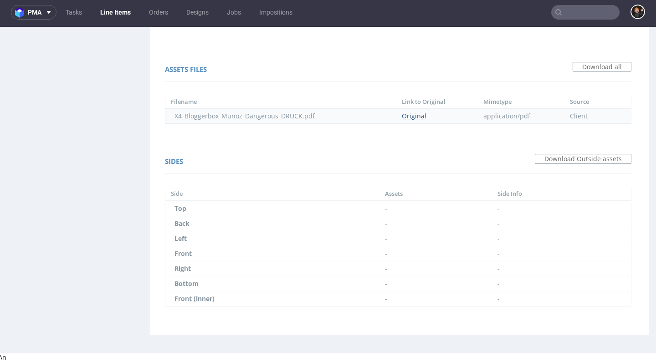
click at [413, 116] on link "Original" at bounding box center [414, 116] width 25 height 9
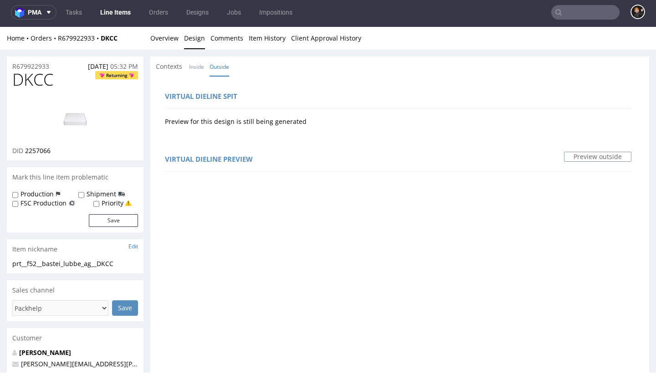
scroll to position [0, 0]
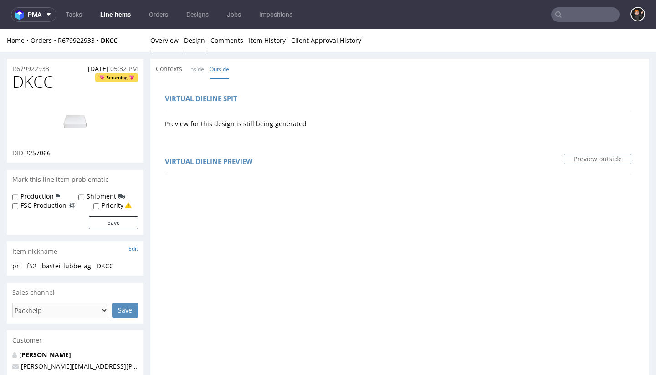
click at [174, 41] on link "Overview" at bounding box center [164, 40] width 28 height 22
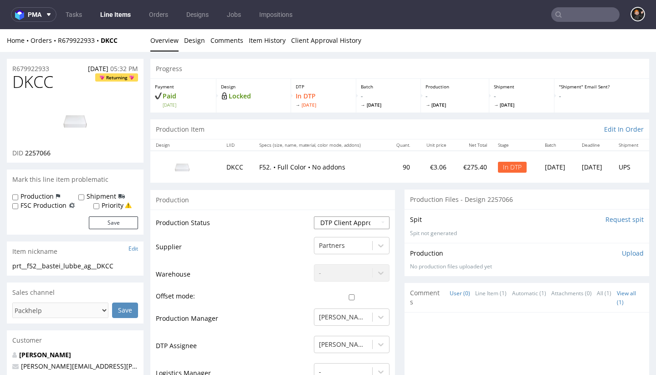
select select "dtp_production_ready"
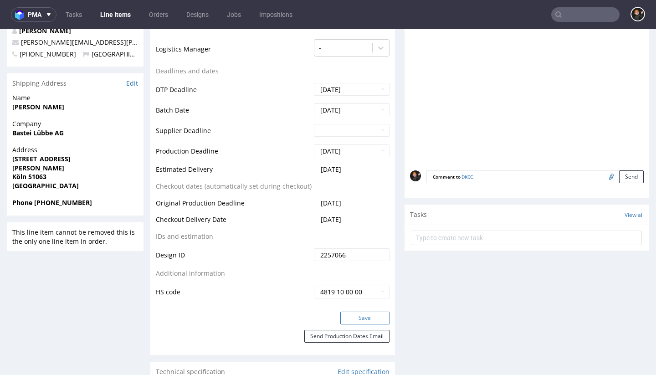
click at [352, 312] on button "Save" at bounding box center [364, 318] width 49 height 13
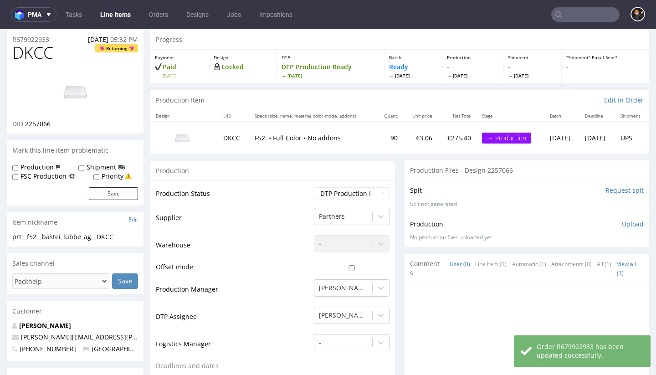
scroll to position [11, 0]
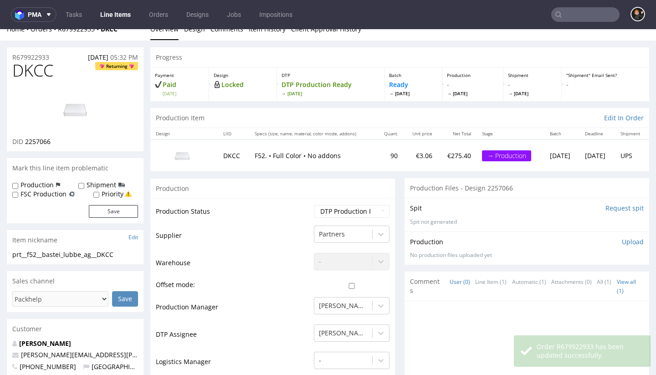
click at [622, 239] on p "Upload" at bounding box center [633, 241] width 22 height 9
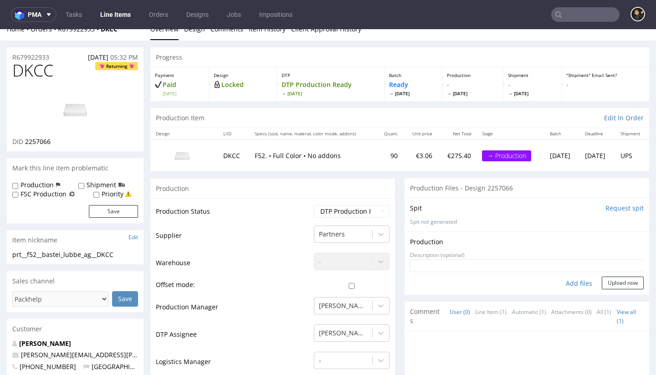
click at [567, 283] on div "Add files" at bounding box center [579, 283] width 46 height 14
type input "C:\fakepath\prt__f52__bastei_lubbe_ag__DKCC__d2257066__oR679922933__v7__outside…"
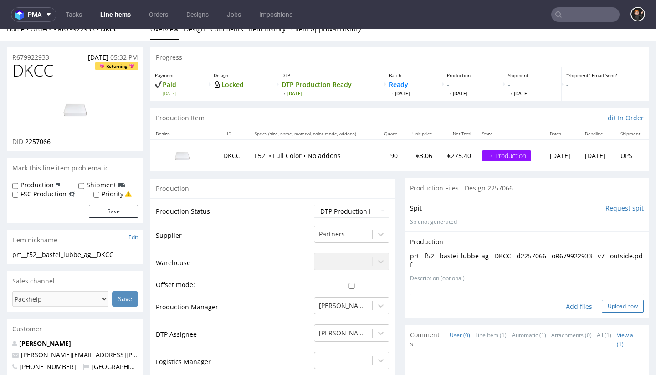
click at [605, 304] on button "Upload now" at bounding box center [623, 306] width 42 height 13
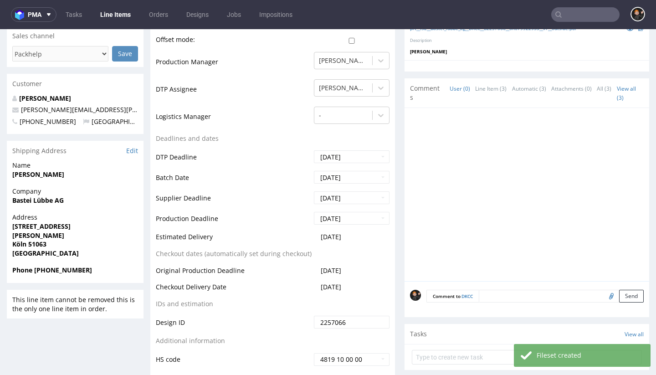
scroll to position [430, 0]
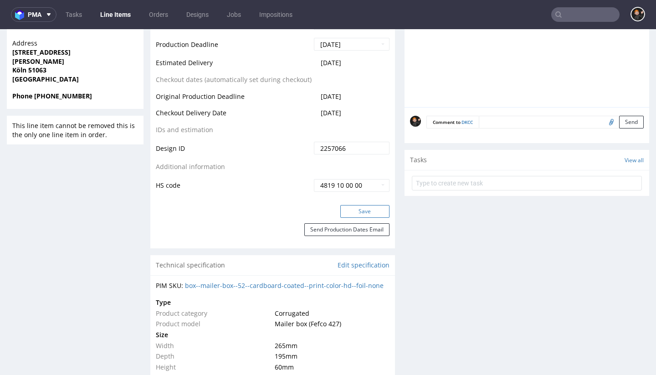
click at [364, 205] on button "Save" at bounding box center [364, 211] width 49 height 13
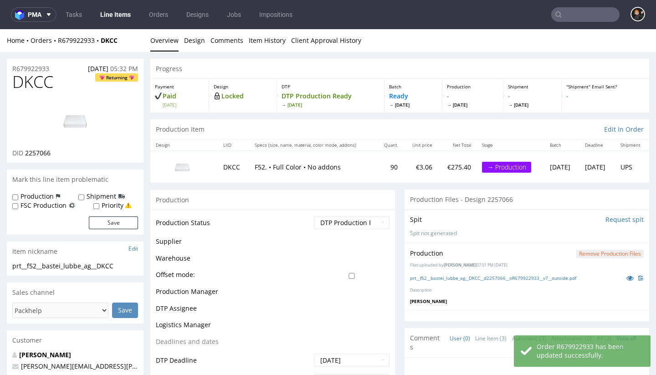
scroll to position [0, 0]
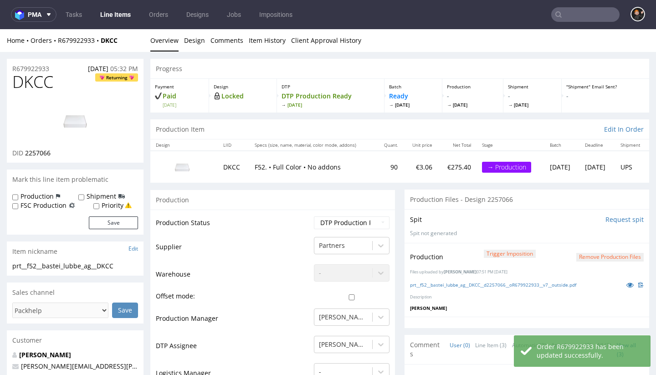
click at [111, 17] on link "Line Items" at bounding box center [115, 14] width 41 height 15
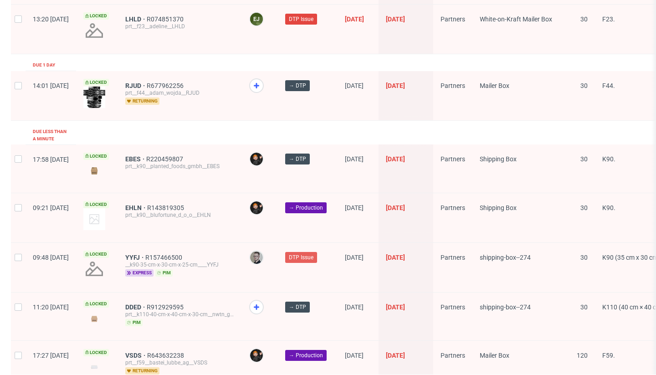
scroll to position [1451, 0]
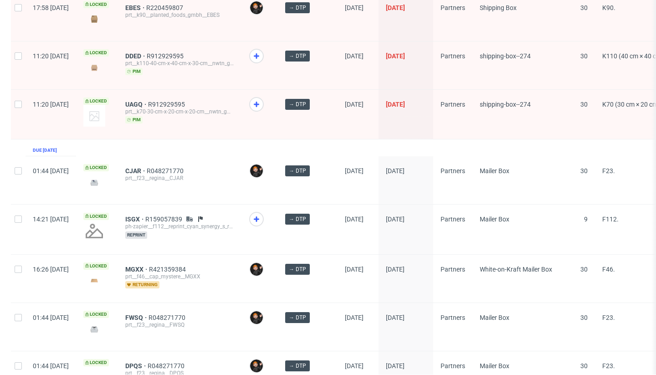
scroll to position [367, 0]
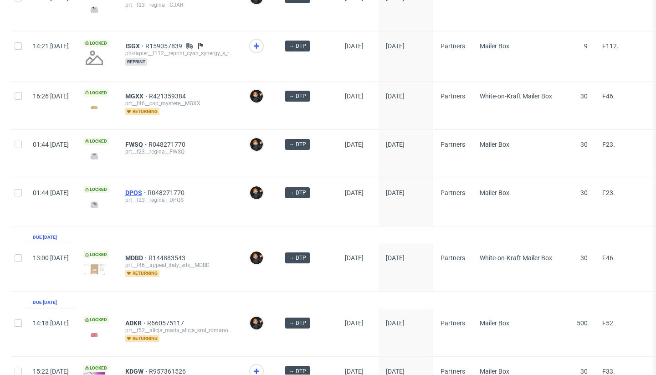
click at [148, 192] on span "DPQS" at bounding box center [136, 192] width 22 height 7
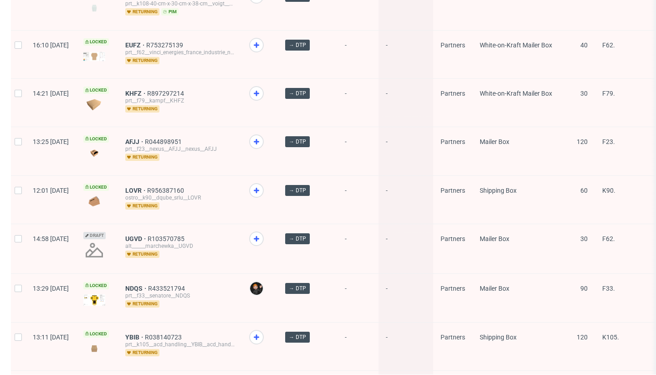
scroll to position [504, 0]
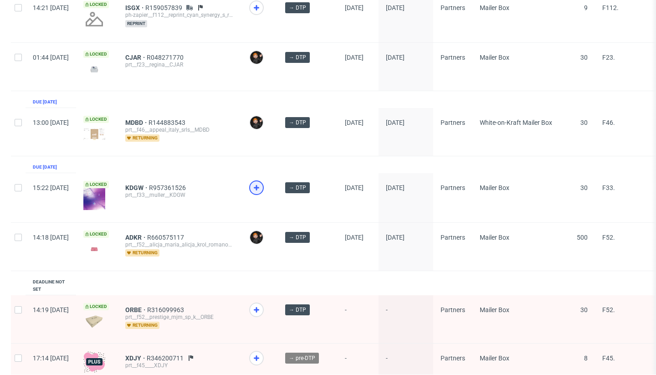
click at [262, 189] on icon at bounding box center [256, 187] width 11 height 11
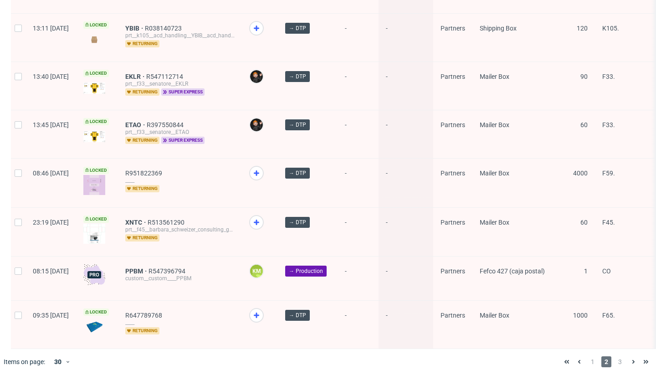
scroll to position [1267, 0]
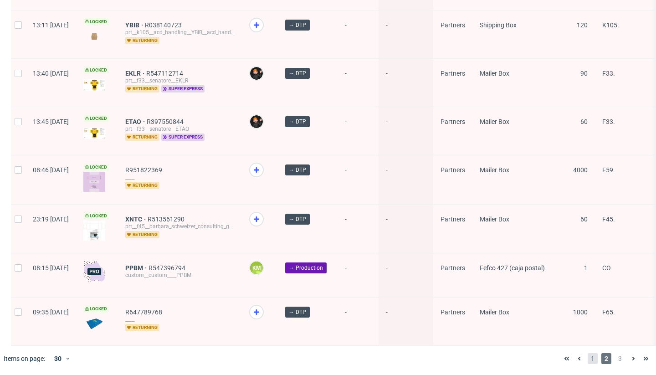
click at [588, 358] on span "1" at bounding box center [593, 358] width 10 height 11
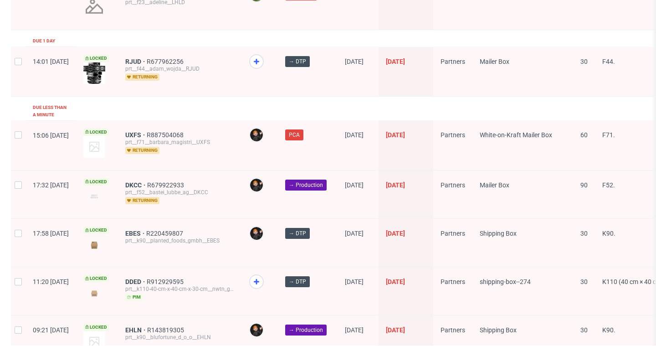
scroll to position [1487, 0]
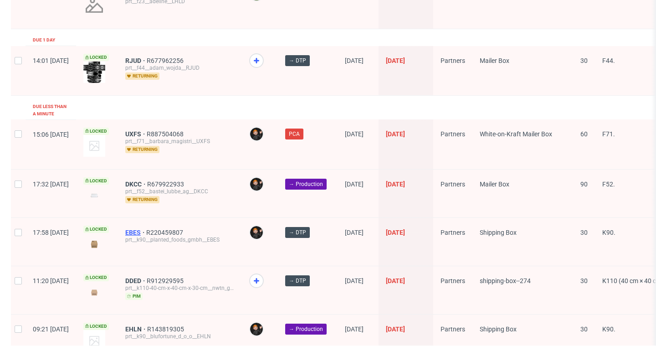
click at [146, 229] on span "EBES" at bounding box center [135, 232] width 21 height 7
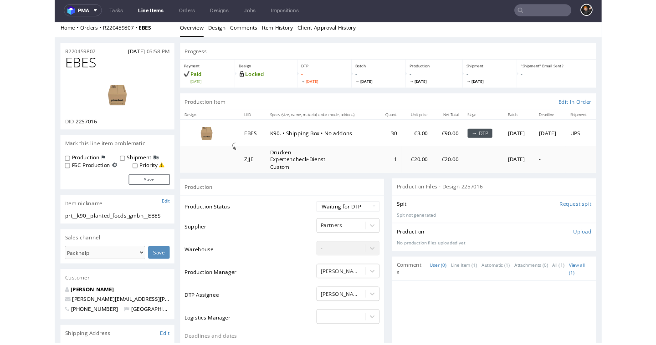
scroll to position [4, 0]
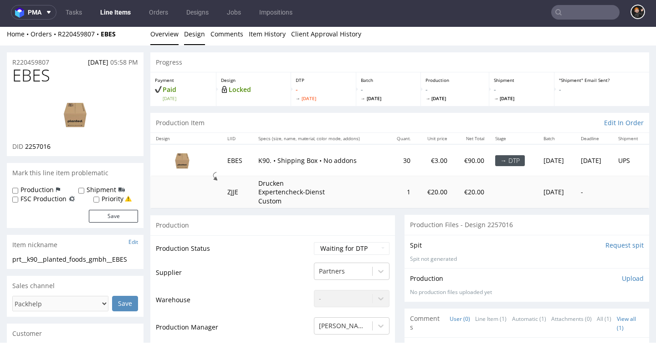
click at [188, 29] on link "Design" at bounding box center [194, 34] width 21 height 22
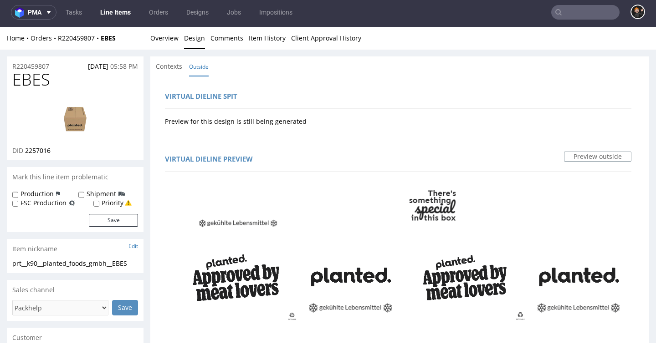
scroll to position [0, 0]
click at [36, 80] on span "EBES" at bounding box center [31, 80] width 38 height 18
copy span "EBES"
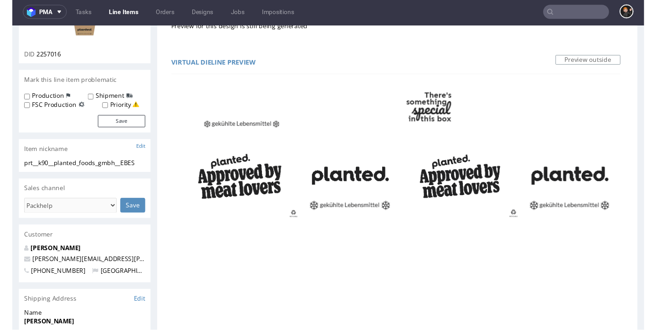
scroll to position [93, 0]
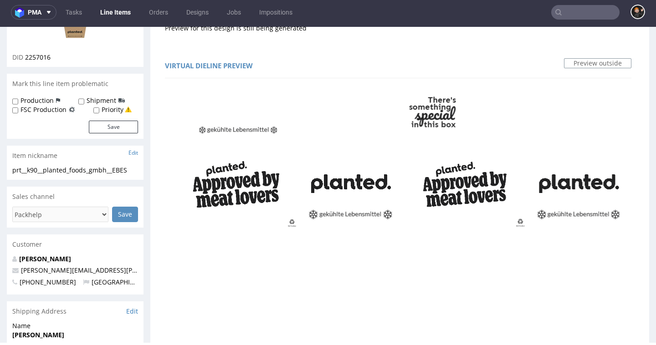
click at [84, 38] on img at bounding box center [75, 25] width 73 height 41
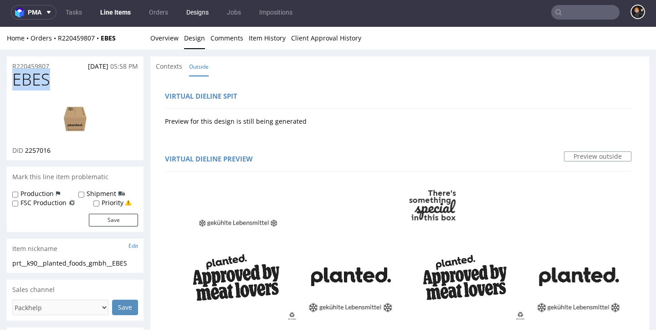
scroll to position [0, 0]
click at [170, 30] on link "Overview" at bounding box center [164, 38] width 28 height 22
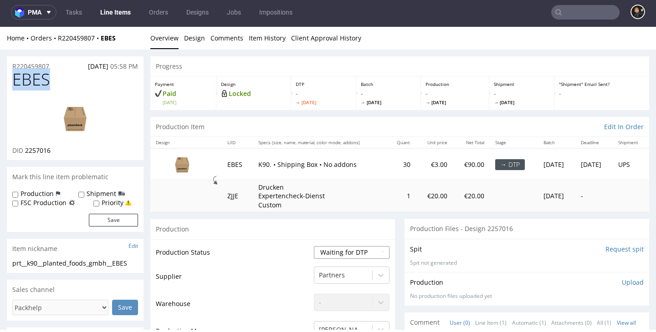
select select "dtp_ca_needed"
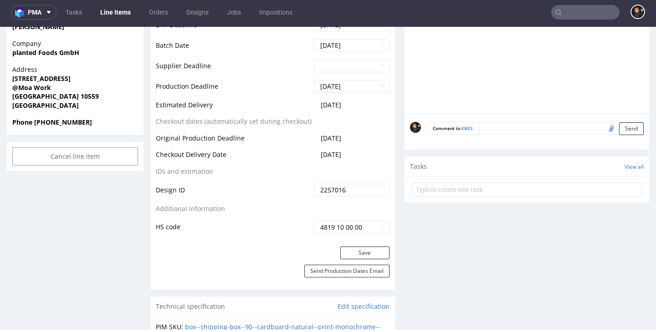
scroll to position [408, 0]
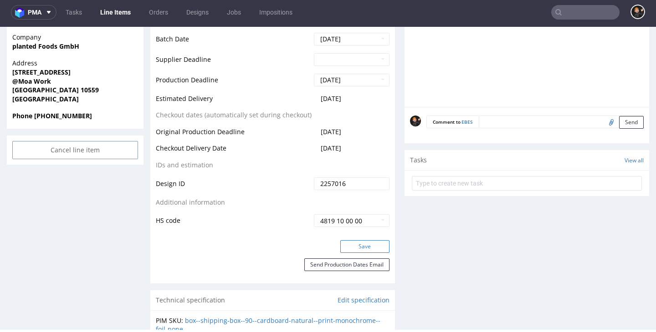
click at [359, 246] on button "Save" at bounding box center [364, 246] width 49 height 13
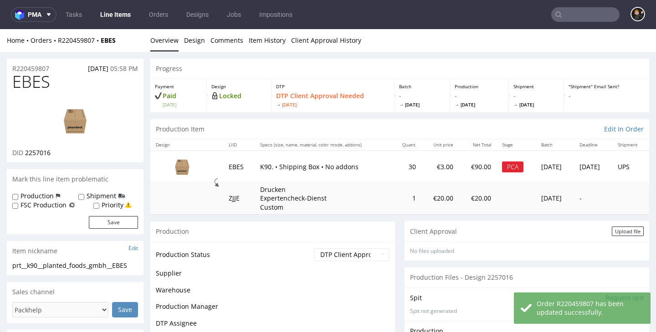
scroll to position [29, 0]
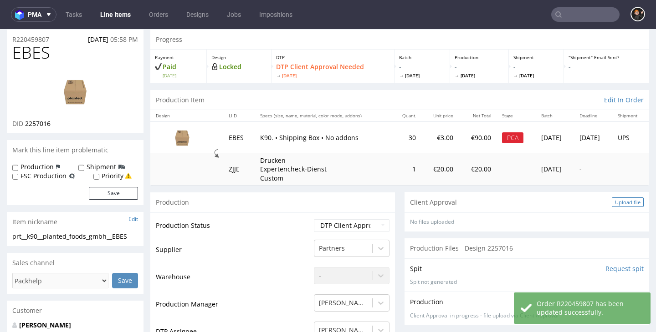
click at [618, 203] on div "Upload file" at bounding box center [628, 203] width 32 height 10
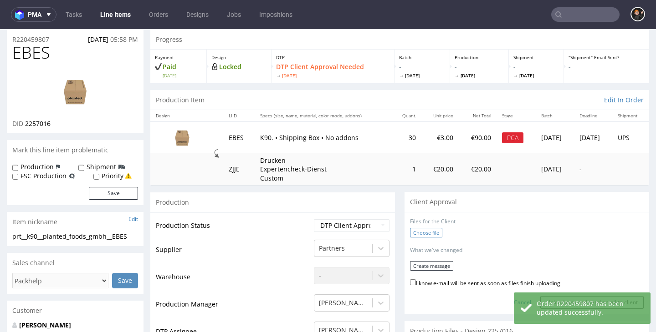
click at [410, 230] on label "Choose file" at bounding box center [426, 233] width 32 height 10
click at [0, 29] on input "Choose file" at bounding box center [0, 29] width 0 height 0
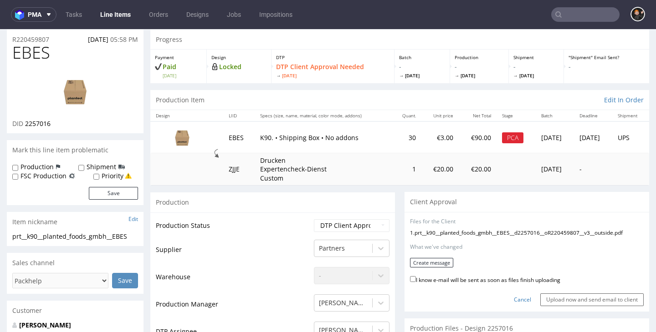
click at [423, 275] on label "I know e-mail will be sent as soon as files finish uploading" at bounding box center [485, 280] width 150 height 10
click at [416, 276] on input "I know e-mail will be sent as soon as files finish uploading" at bounding box center [413, 279] width 6 height 6
checkbox input "true"
click at [427, 261] on button "Create message" at bounding box center [431, 263] width 43 height 10
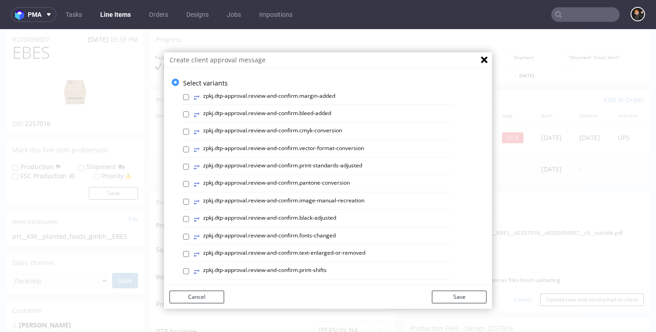
click at [316, 129] on label "⥂ zpkj.dtp-approval.review-and-confirm.cmyk-conversion" at bounding box center [268, 132] width 148 height 10
click at [189, 129] on input "⥂ zpkj.dtp-approval.review-and-confirm.cmyk-conversion" at bounding box center [186, 132] width 6 height 6
click at [313, 129] on label "⥂ zpkj.dtp-approval.review-and-confirm.cmyk-conversion" at bounding box center [268, 132] width 148 height 10
click at [189, 129] on input "⥂ zpkj.dtp-approval.review-and-confirm.cmyk-conversion" at bounding box center [186, 132] width 6 height 6
checkbox input "false"
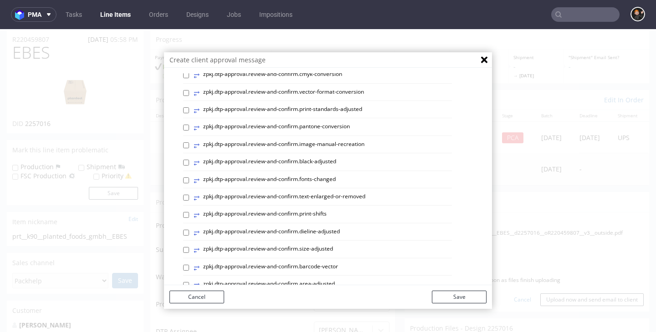
scroll to position [58, 0]
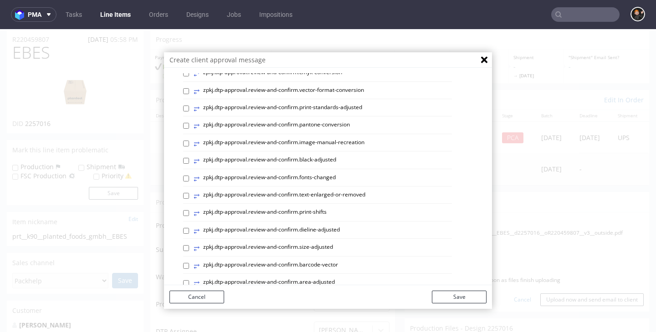
click at [307, 230] on label "⥂ zpkj.dtp-approval.review-and-confirm.dieline-adjusted" at bounding box center [267, 231] width 146 height 10
click at [189, 230] on input "⥂ zpkj.dtp-approval.review-and-confirm.dieline-adjusted" at bounding box center [186, 231] width 6 height 6
checkbox input "true"
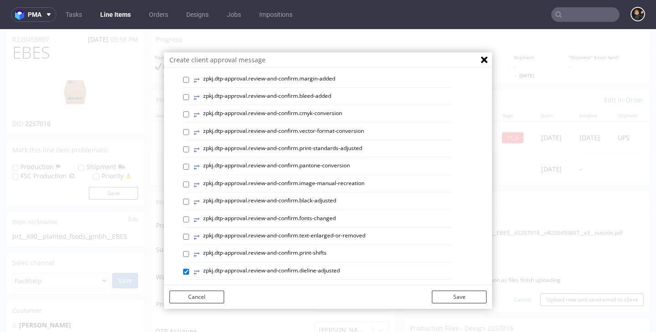
scroll to position [16, 0]
click at [316, 199] on label "⥂ zpkj.dtp-approval.review-and-confirm.black-adjusted" at bounding box center [265, 203] width 143 height 10
click at [189, 200] on input "⥂ zpkj.dtp-approval.review-and-confirm.black-adjusted" at bounding box center [186, 203] width 6 height 6
checkbox input "true"
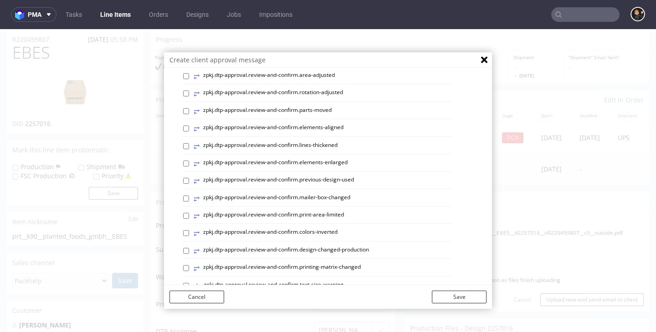
scroll to position [255, 0]
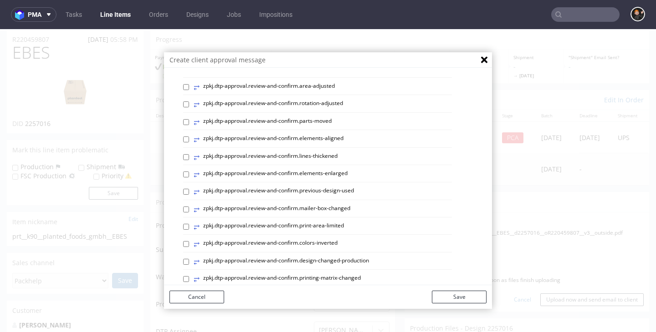
click at [319, 136] on label "⥂ zpkj.dtp-approval.review-and-confirm.elements-aligned" at bounding box center [269, 140] width 150 height 10
click at [189, 137] on input "⥂ zpkj.dtp-approval.review-and-confirm.elements-aligned" at bounding box center [186, 140] width 6 height 6
checkbox input "true"
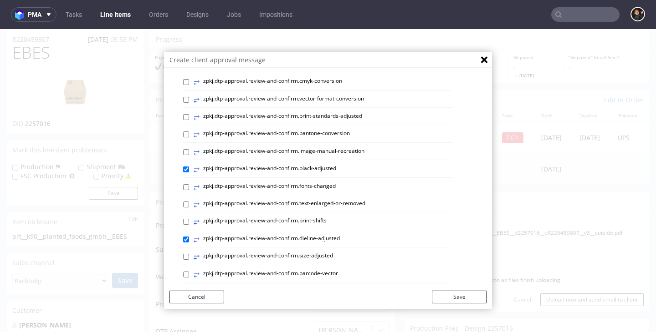
scroll to position [48, 0]
click at [325, 119] on label "⥂ zpkj.dtp-approval.review-and-confirm.print-standards-adjusted" at bounding box center [278, 119] width 169 height 10
click at [189, 119] on input "⥂ zpkj.dtp-approval.review-and-confirm.print-standards-adjusted" at bounding box center [186, 119] width 6 height 6
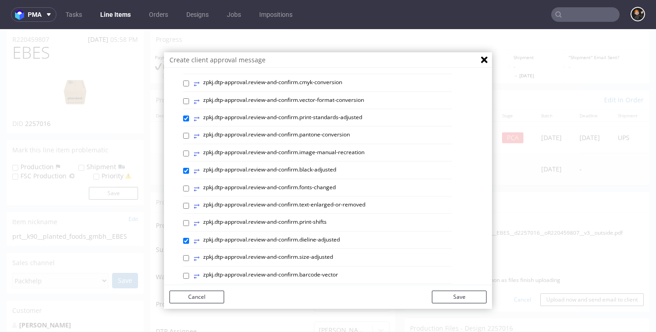
checkbox input "true"
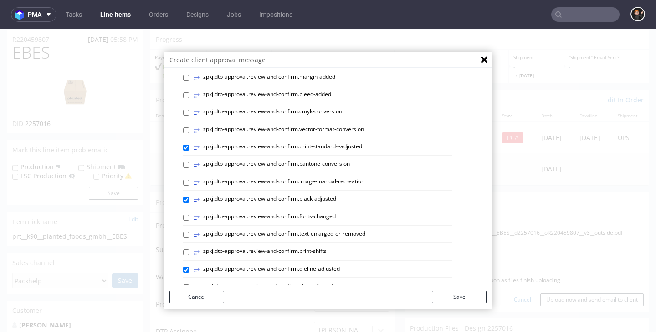
scroll to position [11, 0]
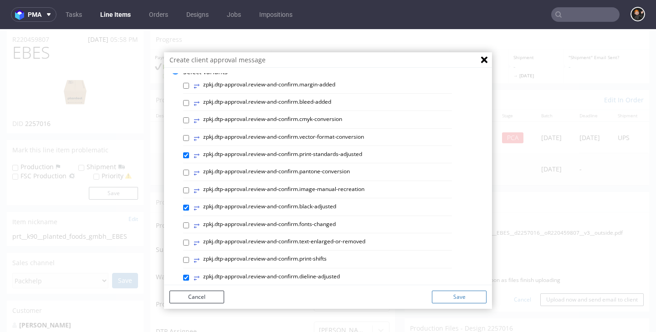
click at [448, 303] on button "Save" at bounding box center [459, 297] width 55 height 13
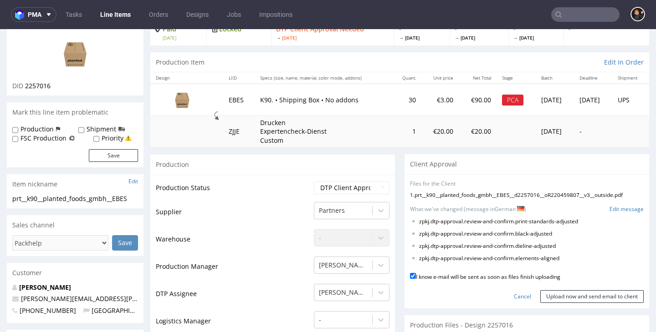
scroll to position [68, 0]
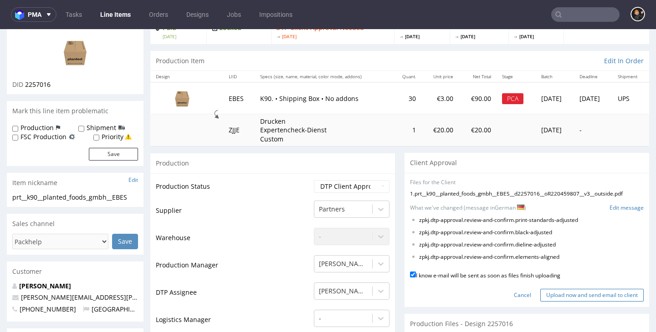
click at [557, 289] on input "Upload now and send email to client" at bounding box center [591, 295] width 103 height 13
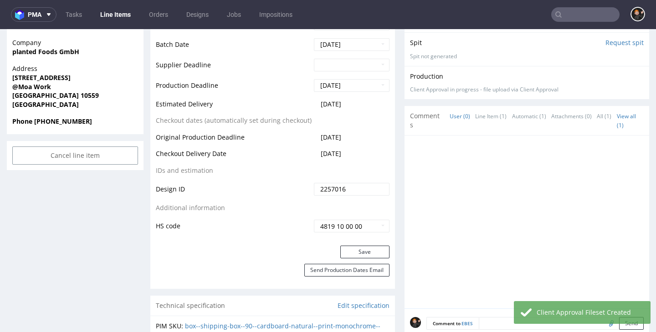
scroll to position [454, 0]
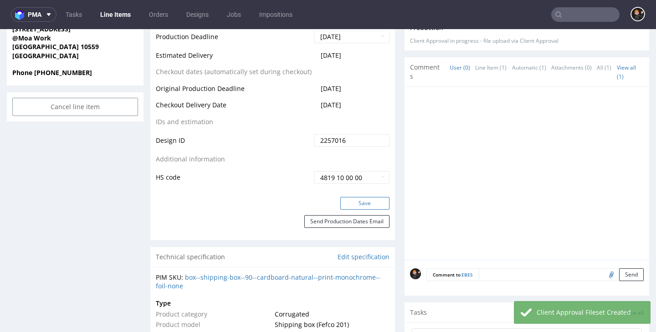
click at [378, 205] on button "Save" at bounding box center [364, 203] width 49 height 13
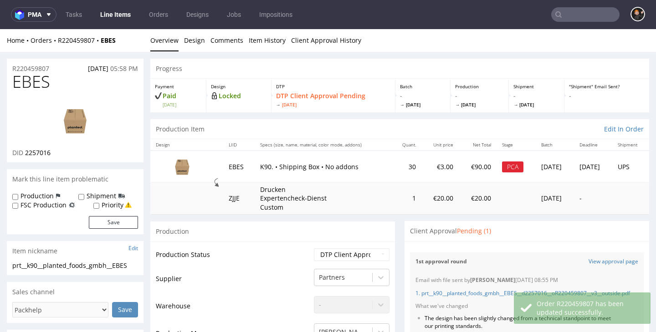
scroll to position [439, 0]
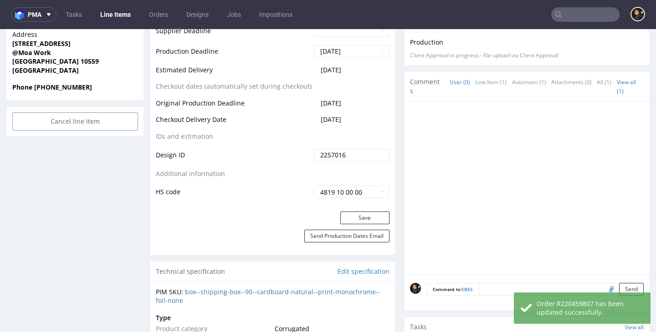
click at [114, 19] on link "Line Items" at bounding box center [115, 14] width 41 height 15
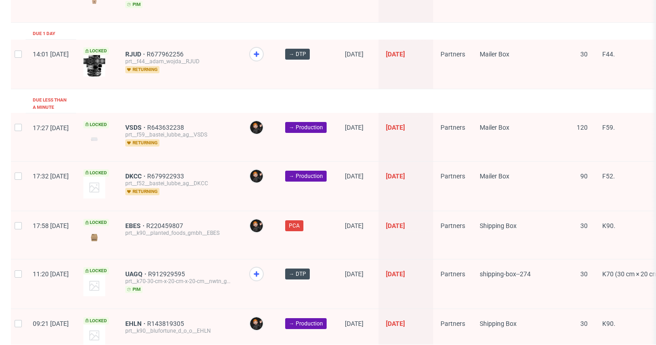
scroll to position [1492, 0]
